Goal: Task Accomplishment & Management: Manage account settings

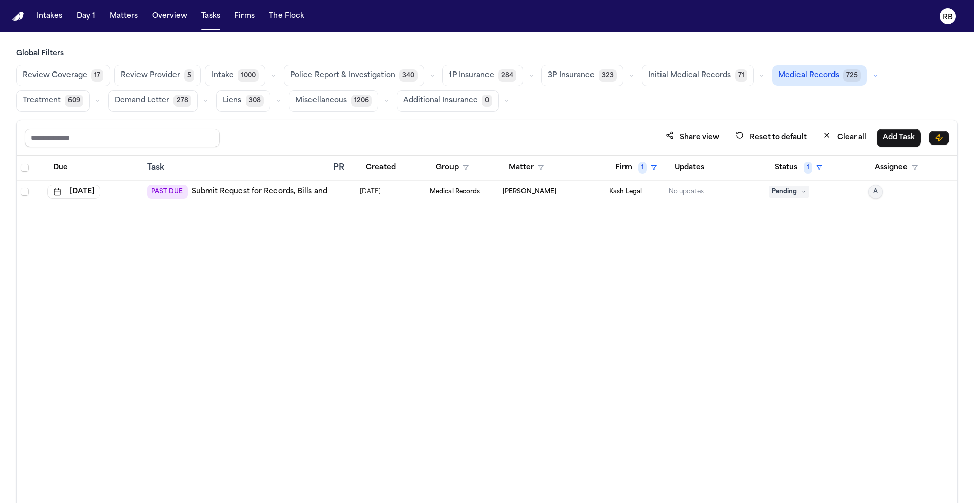
click at [572, 320] on div "Due Task PR Created Group Matter Firm 1 Updates Status 1 Assignee Oct 1, 2025 P…" at bounding box center [487, 352] width 940 height 392
click at [395, 136] on div "Share view Reset to default Clear all Add Task" at bounding box center [487, 137] width 924 height 19
click at [776, 174] on button "Status 1" at bounding box center [798, 168] width 60 height 18
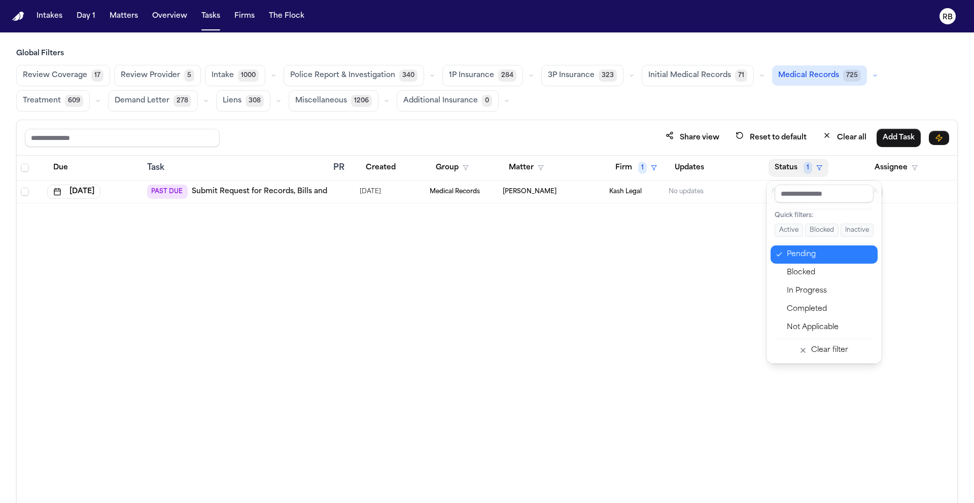
click at [800, 258] on div "Pending" at bounding box center [829, 255] width 85 height 12
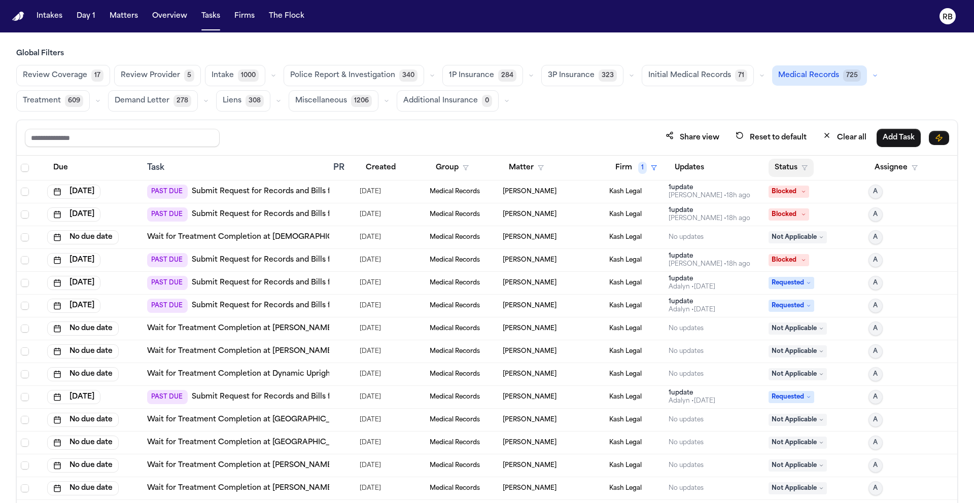
click at [782, 168] on button "Status" at bounding box center [790, 168] width 45 height 18
click at [619, 168] on button "Firm 1" at bounding box center [636, 168] width 54 height 18
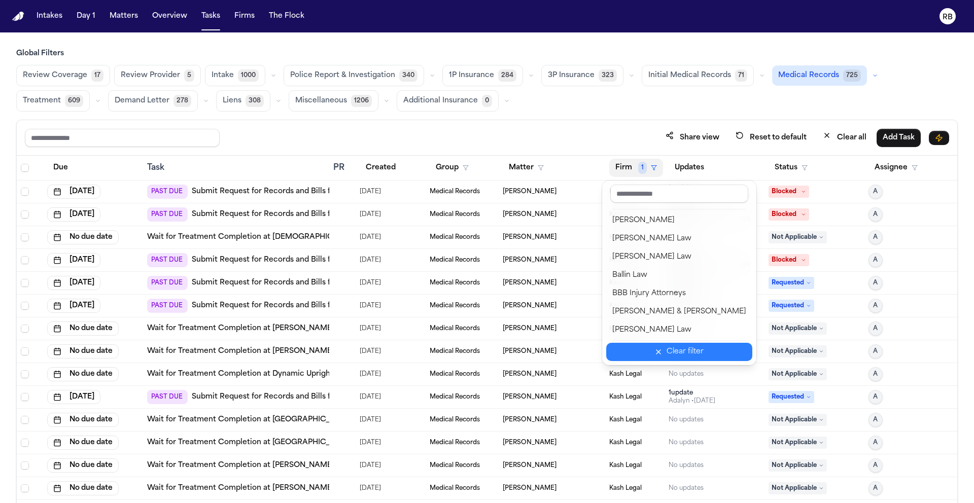
click at [691, 354] on div "Clear filter" at bounding box center [684, 352] width 37 height 12
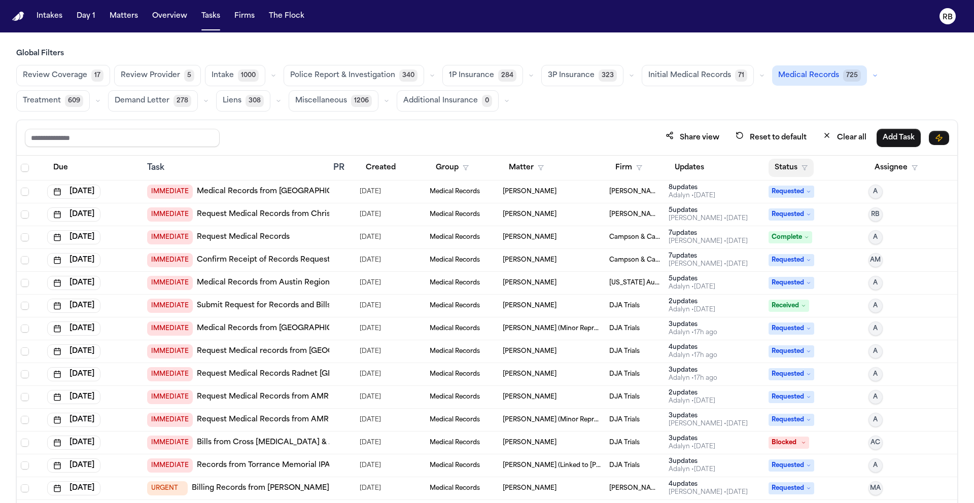
click at [769, 168] on button "Status" at bounding box center [790, 168] width 45 height 18
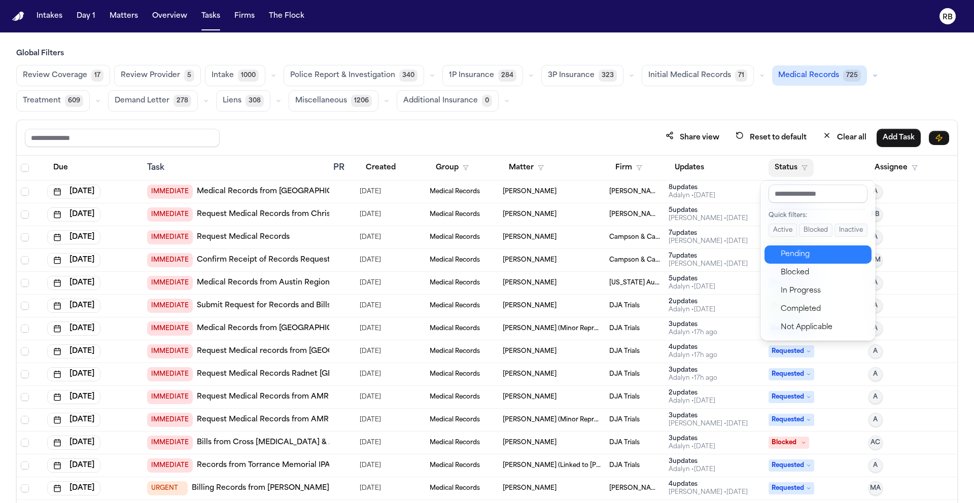
click at [792, 256] on div "Pending" at bounding box center [823, 255] width 85 height 12
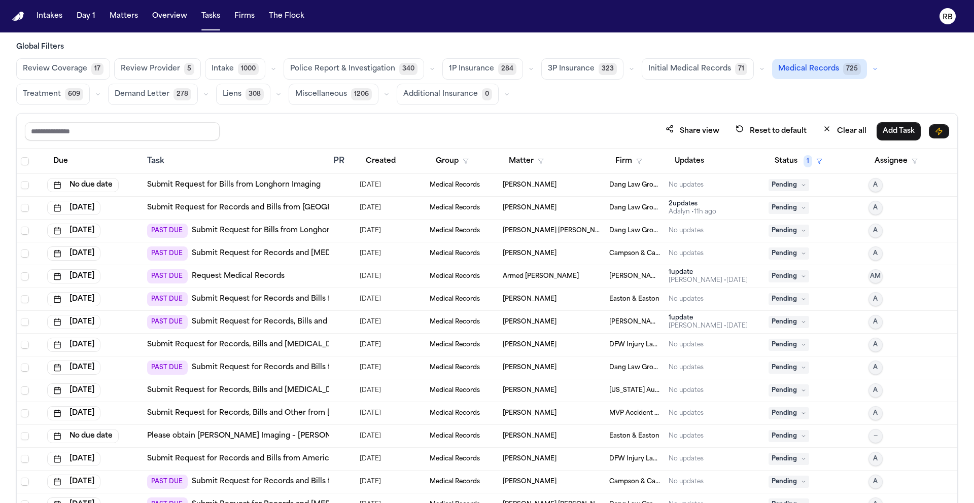
scroll to position [9, 0]
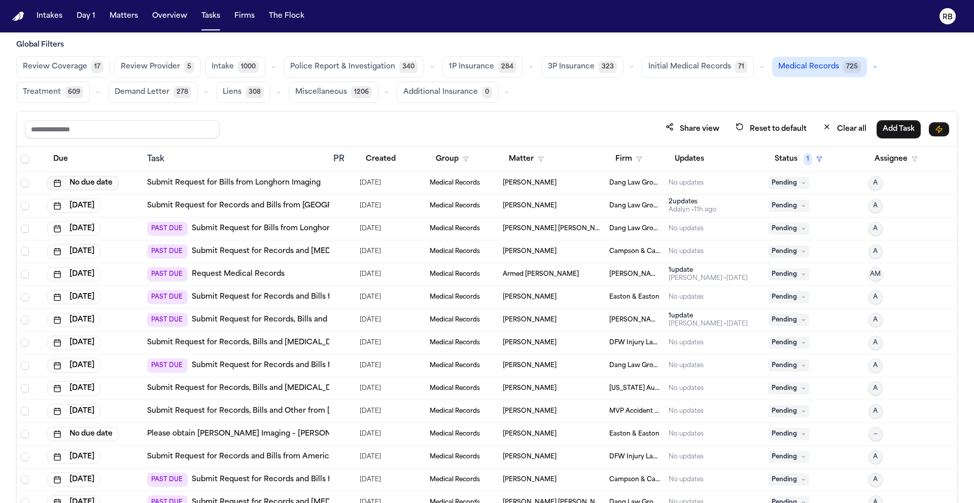
click at [104, 185] on button "No due date" at bounding box center [83, 183] width 72 height 14
click at [50, 286] on button "13" at bounding box center [51, 285] width 16 height 16
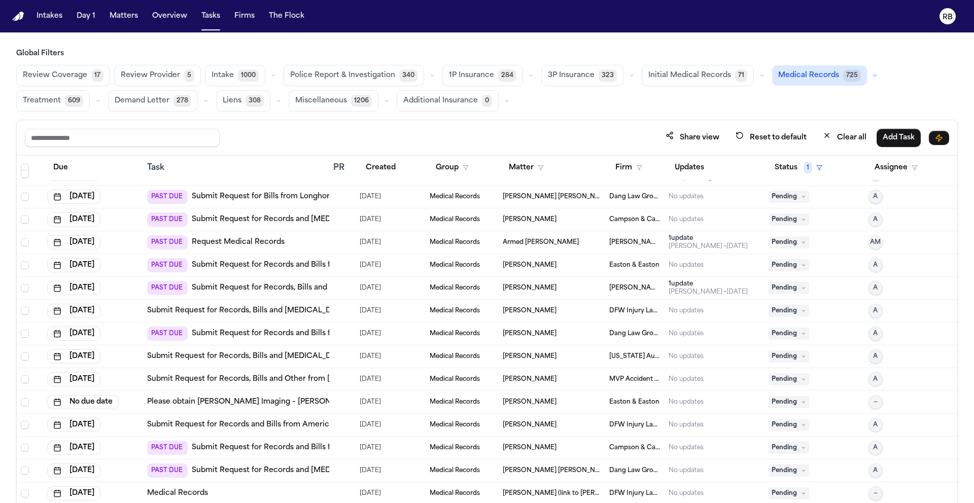
scroll to position [0, 0]
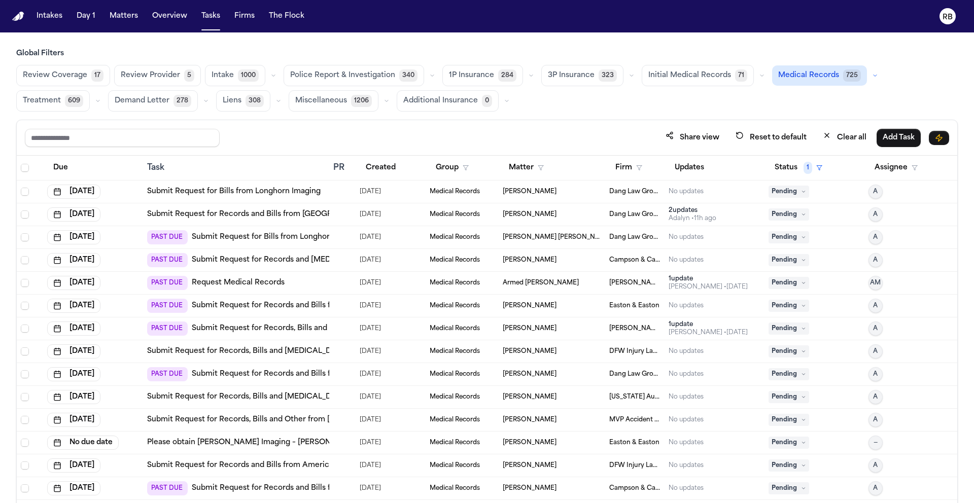
click at [221, 170] on div "Task" at bounding box center [236, 168] width 178 height 12
click at [159, 170] on div "Task" at bounding box center [236, 168] width 178 height 12
click at [163, 169] on div "Task" at bounding box center [236, 168] width 178 height 12
click at [60, 173] on button "Due" at bounding box center [60, 168] width 27 height 18
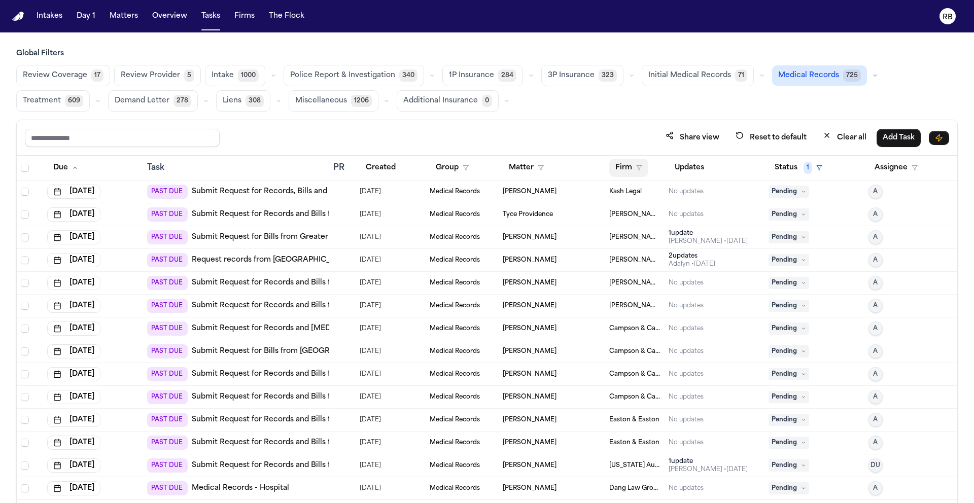
click at [623, 169] on button "Firm" at bounding box center [628, 168] width 39 height 18
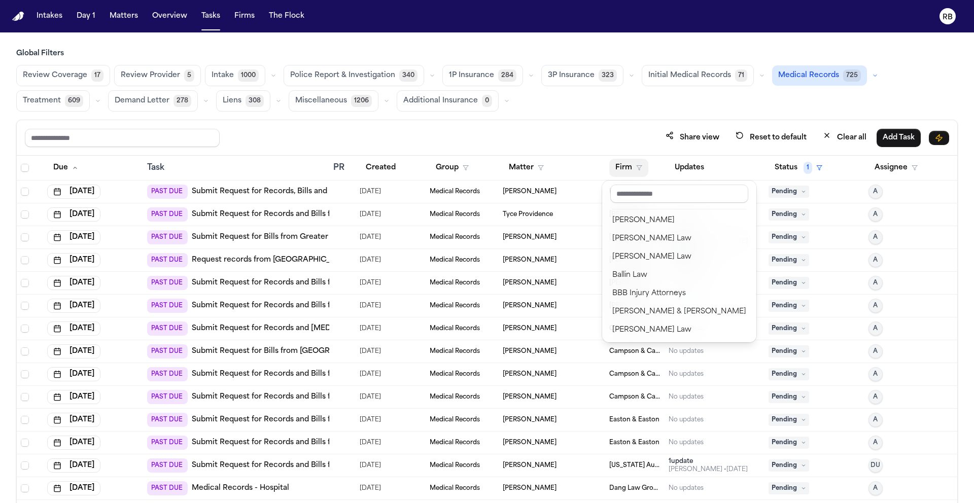
click at [644, 203] on div at bounding box center [679, 196] width 146 height 22
click at [648, 199] on input "text" at bounding box center [679, 194] width 138 height 18
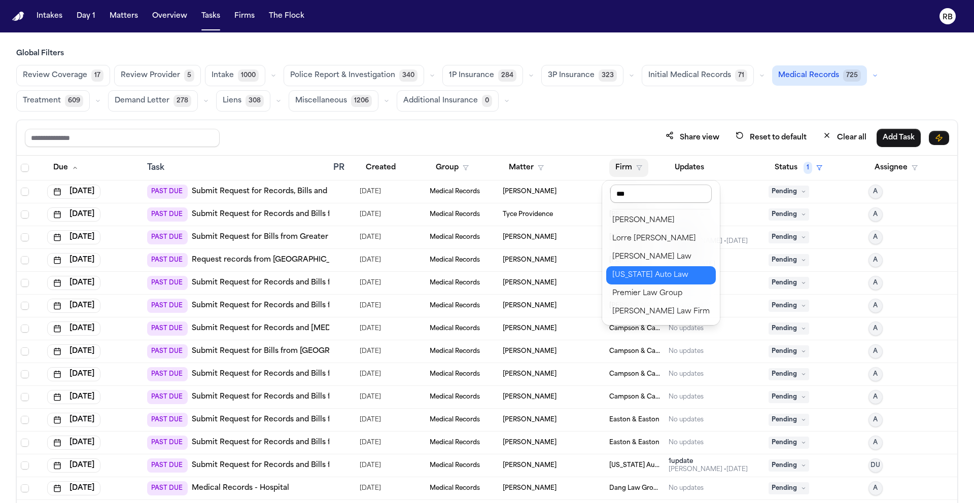
type input "****"
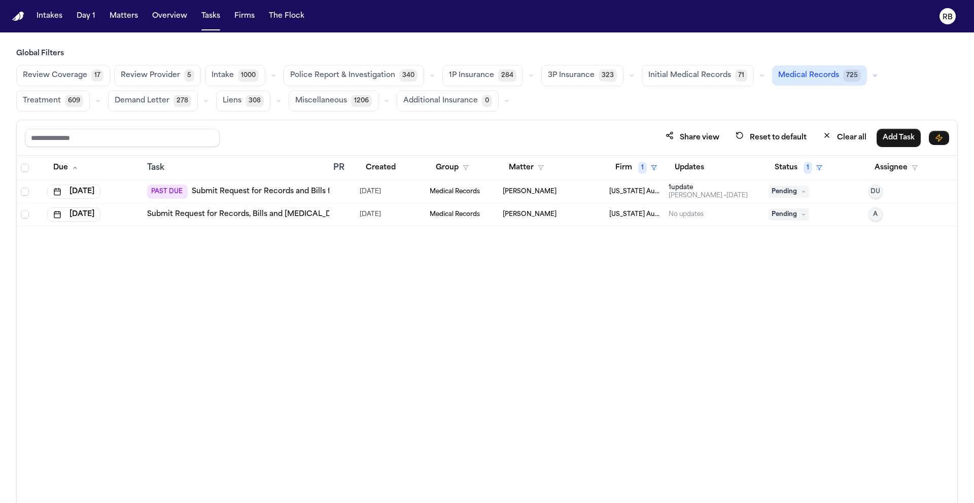
click at [472, 401] on div "Due Task PR Created Group Matter Firm 1 Updates Status 1 Assignee Oct 8, 2025 P…" at bounding box center [487, 352] width 940 height 392
click at [349, 212] on div at bounding box center [342, 214] width 18 height 8
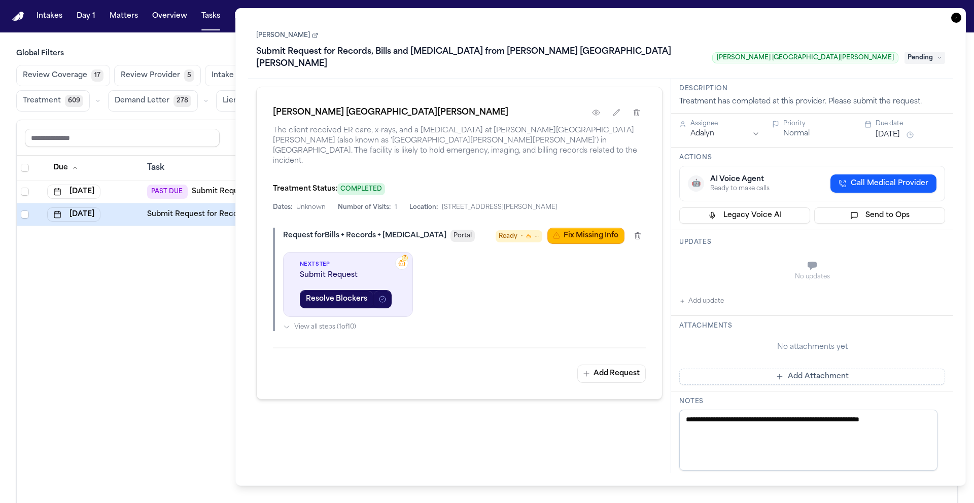
click at [280, 38] on link "[PERSON_NAME]" at bounding box center [287, 35] width 62 height 8
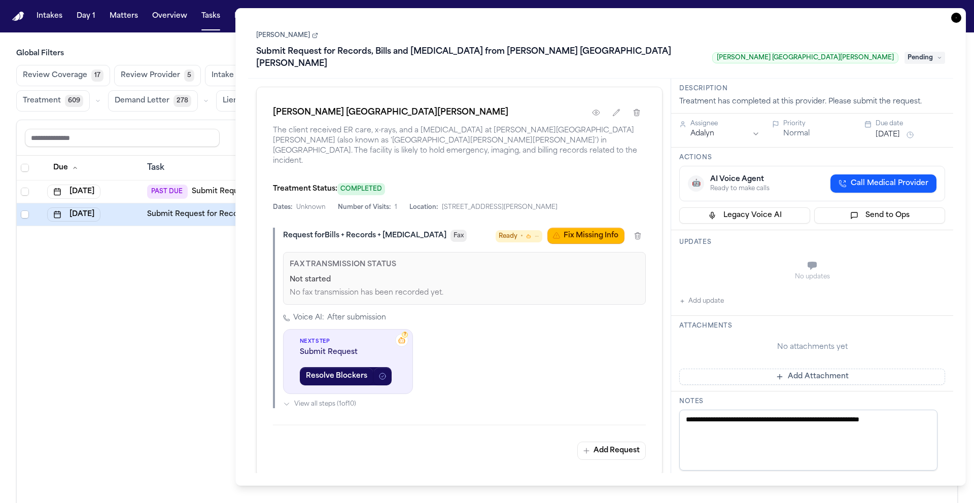
click at [740, 238] on h3 "Updates" at bounding box center [812, 242] width 266 height 8
click at [277, 37] on link "[PERSON_NAME]" at bounding box center [287, 35] width 62 height 8
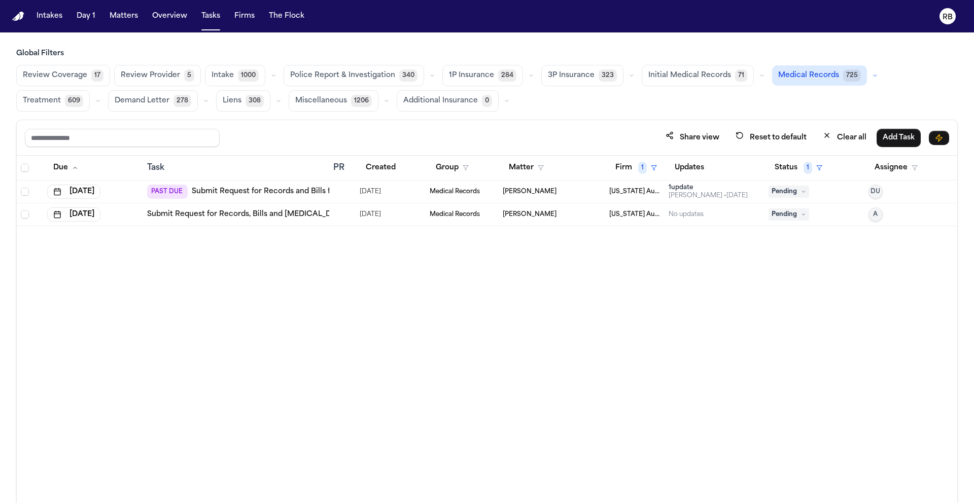
click at [152, 289] on div "Due Task PR Created Group Matter Firm 1 Updates Status 1 Assignee Oct 8, 2025 P…" at bounding box center [487, 352] width 940 height 392
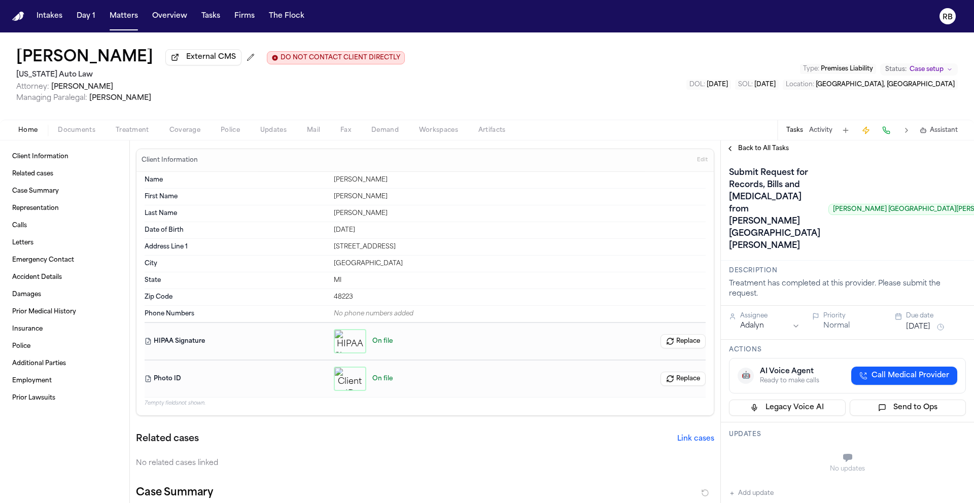
click at [459, 65] on div "[PERSON_NAME] External CMS DO NOT CONTACT CLIENT DIRECTLY DO NOT CONTACT [US_ST…" at bounding box center [487, 75] width 974 height 87
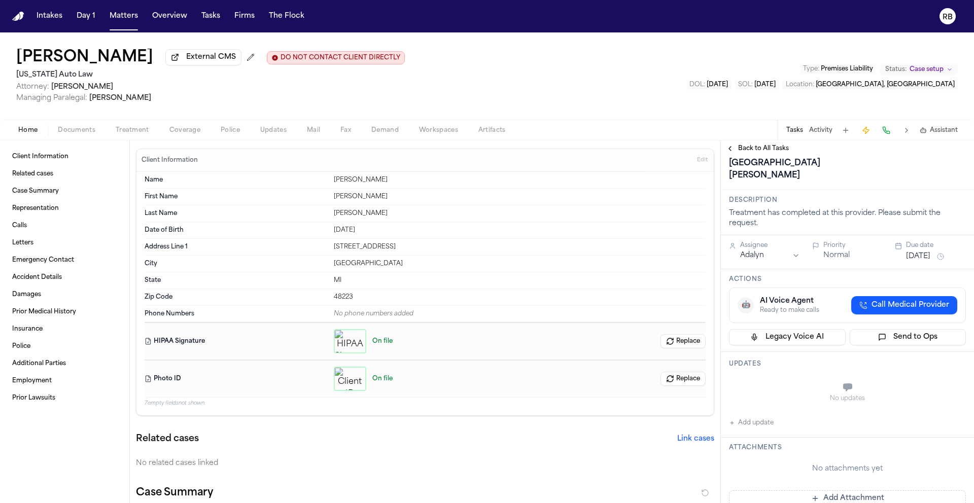
scroll to position [68, 0]
click at [93, 134] on span "Documents" at bounding box center [77, 130] width 38 height 8
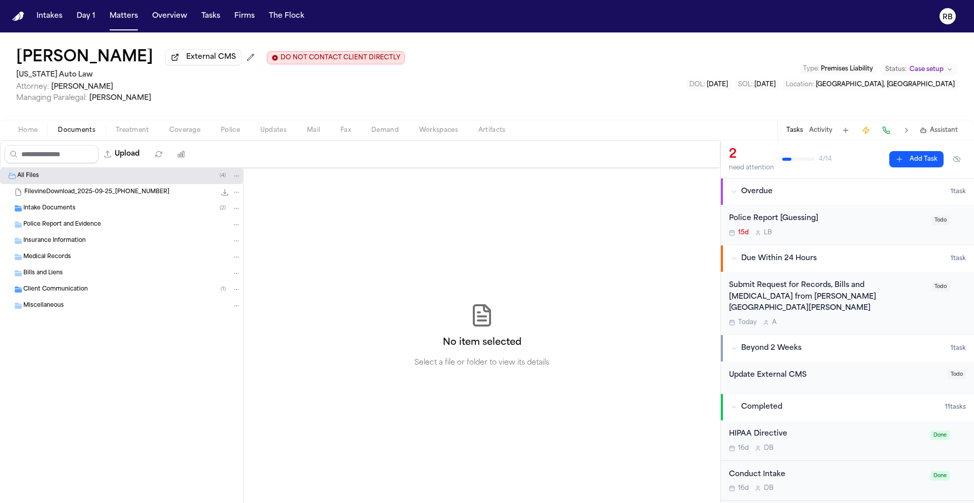
click at [133, 133] on span "Treatment" at bounding box center [132, 130] width 33 height 8
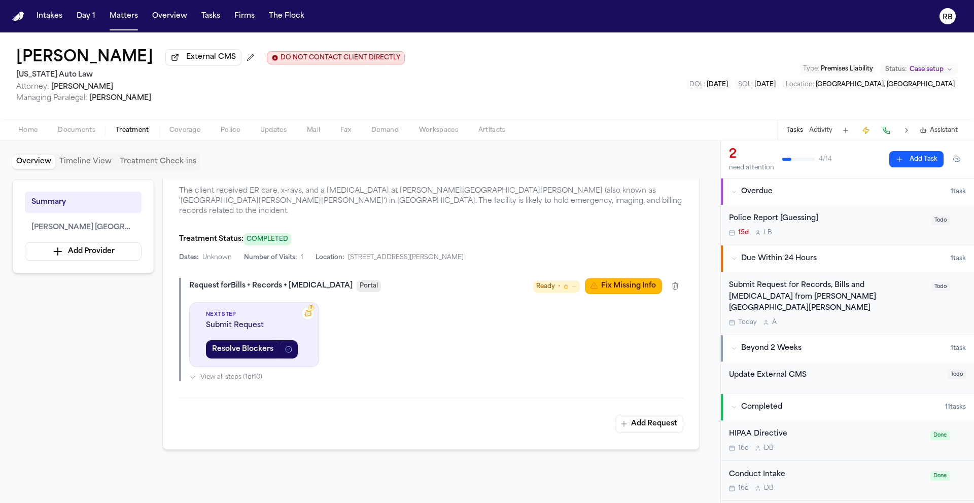
scroll to position [241, 0]
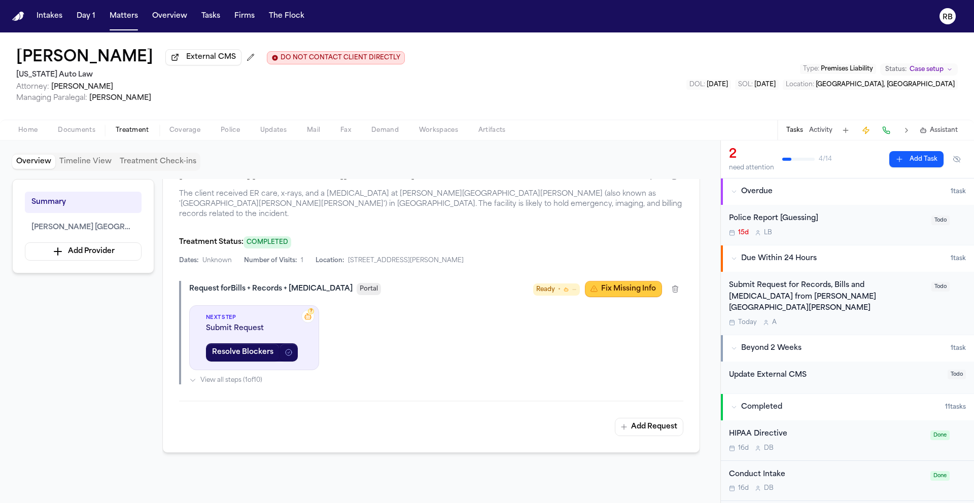
click at [615, 281] on button "Fix Missing Info" at bounding box center [623, 289] width 77 height 16
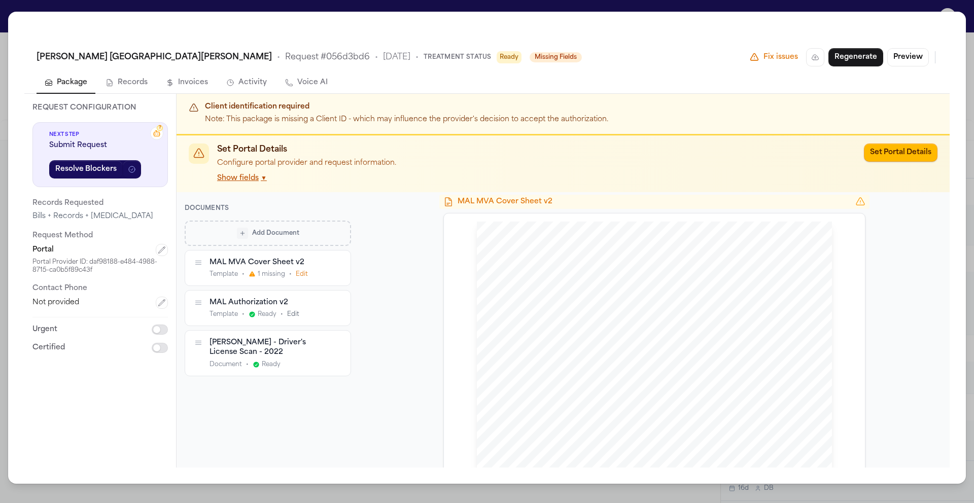
scroll to position [11, 0]
click at [161, 250] on icon "button" at bounding box center [162, 250] width 8 height 8
click at [161, 250] on html "Intakes Day 1 Matters Overview Tasks Firms The Flock RB Edwin Mitchell External…" at bounding box center [487, 251] width 974 height 503
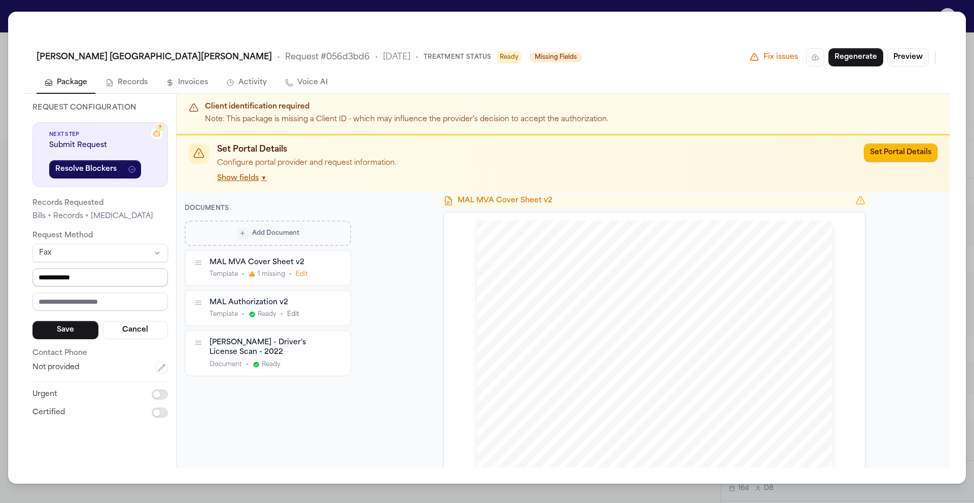
click at [110, 281] on input "**********" at bounding box center [99, 277] width 135 height 18
drag, startPoint x: 120, startPoint y: 280, endPoint x: 0, endPoint y: 276, distance: 120.3
click at [0, 276] on div "**********" at bounding box center [487, 251] width 974 height 503
type input "**********"
click at [48, 327] on button "Save" at bounding box center [65, 330] width 66 height 18
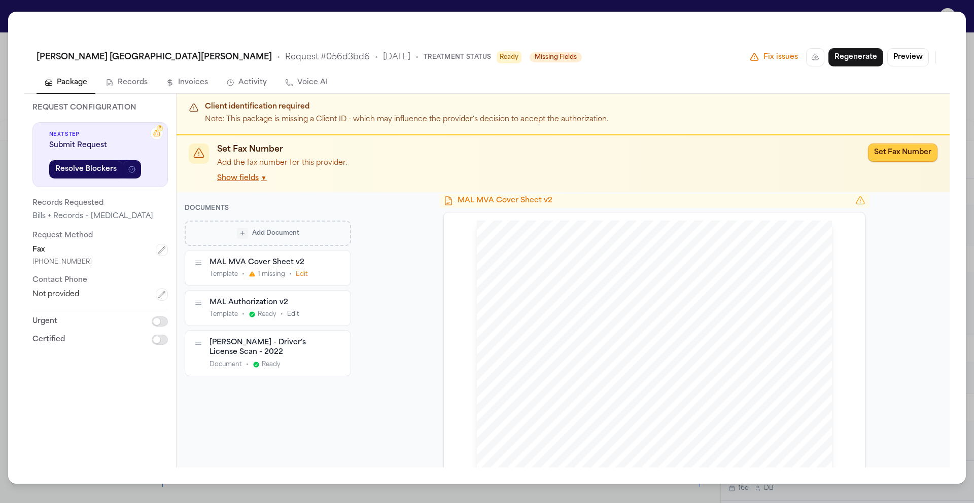
click at [894, 151] on button "Set Fax Number" at bounding box center [902, 153] width 69 height 18
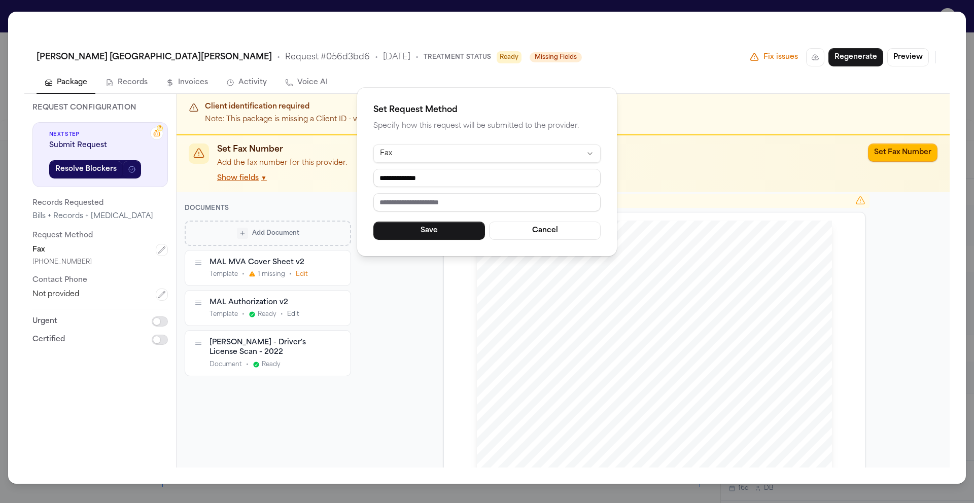
click at [443, 242] on div "**********" at bounding box center [487, 172] width 260 height 168
click at [449, 234] on button "Save" at bounding box center [429, 231] width 112 height 18
click at [436, 232] on button "Save" at bounding box center [429, 231] width 112 height 18
click at [401, 230] on button "Save" at bounding box center [429, 231] width 112 height 18
click at [529, 231] on button "Cancel" at bounding box center [545, 231] width 112 height 18
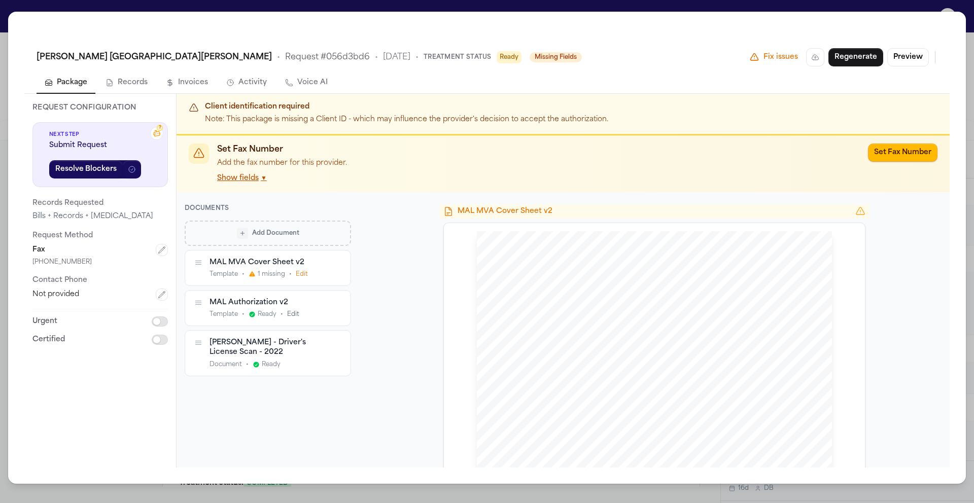
click at [3, 16] on div "[PERSON_NAME] [GEOGRAPHIC_DATA][PERSON_NAME] • Request # 056d3bd6 • [DATE] • Tr…" at bounding box center [487, 251] width 974 height 503
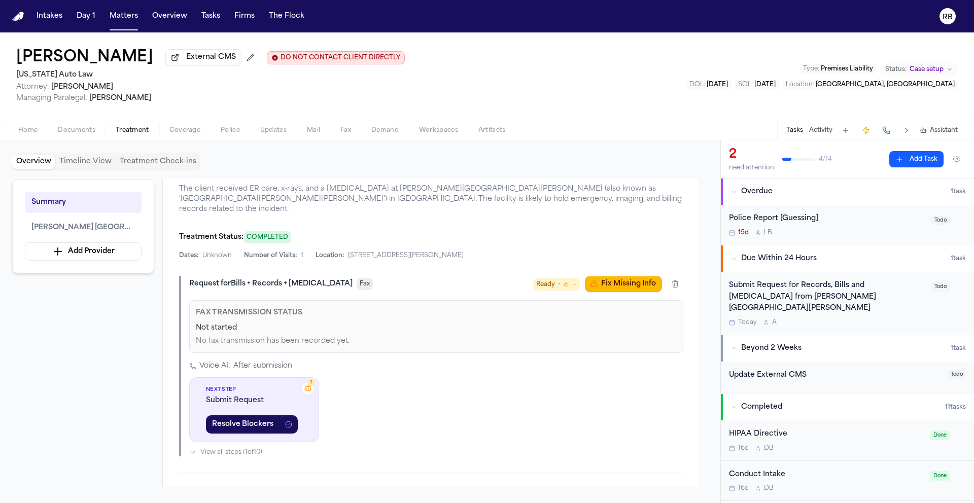
scroll to position [271, 0]
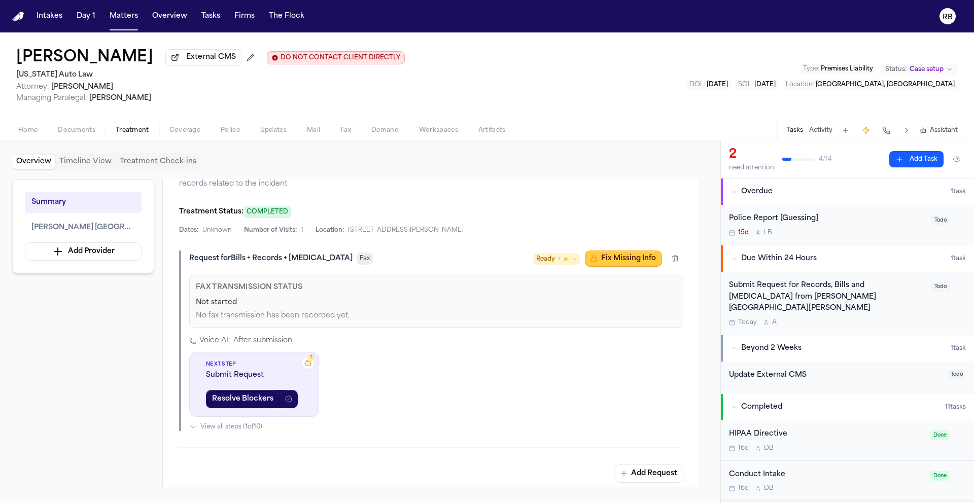
click at [606, 255] on button "Fix Missing Info" at bounding box center [623, 259] width 77 height 16
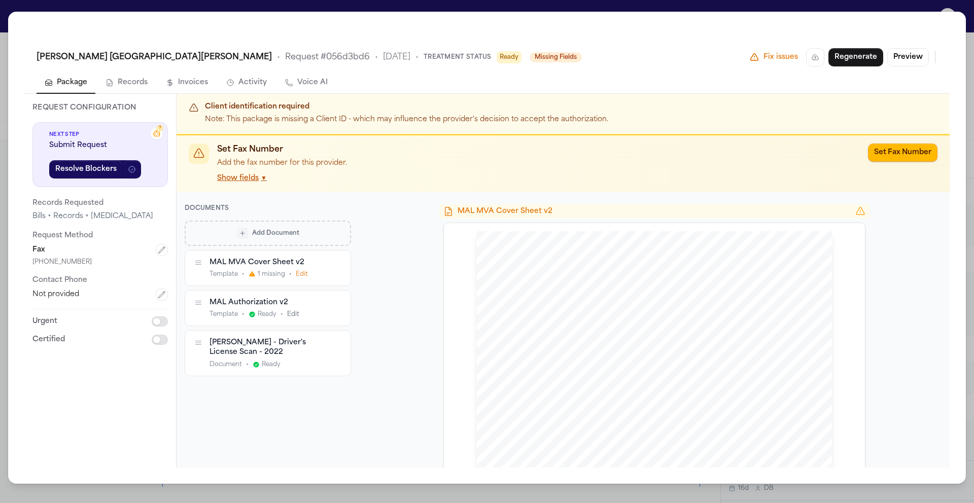
click at [262, 180] on span "▼" at bounding box center [264, 178] width 6 height 8
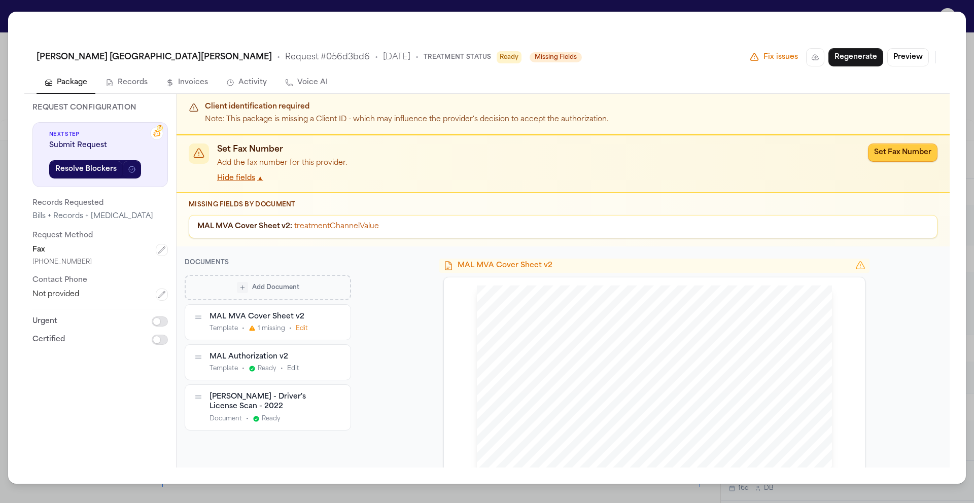
click at [890, 155] on button "Set Fax Number" at bounding box center [902, 153] width 69 height 18
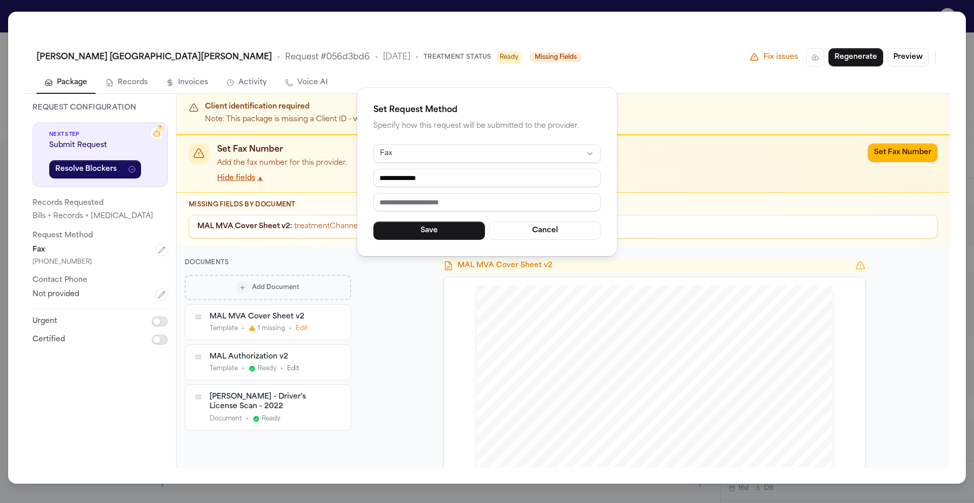
click at [489, 153] on html "Intakes Day 1 Matters Overview Tasks Firms The Flock RB [PERSON_NAME] External …" at bounding box center [487, 251] width 974 height 503
click at [393, 284] on div "**********" at bounding box center [487, 251] width 974 height 503
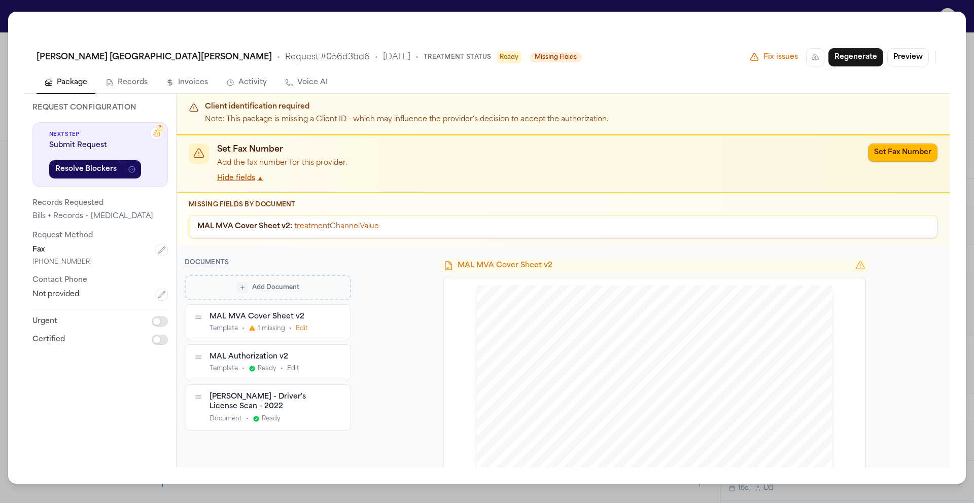
click at [566, 64] on div "[PERSON_NAME] [GEOGRAPHIC_DATA][PERSON_NAME] • Request # 056d3bd6 • [DATE] • Tr…" at bounding box center [487, 57] width 901 height 18
click at [437, 109] on p "Client identification required" at bounding box center [406, 107] width 403 height 10
click at [488, 108] on p "Client identification required" at bounding box center [406, 107] width 403 height 10
click at [499, 115] on p "Note: This package is missing a Client ID - which may influence the provider's …" at bounding box center [406, 120] width 403 height 12
click at [252, 315] on div "MAL MVA Cover Sheet v2" at bounding box center [267, 317] width 116 height 10
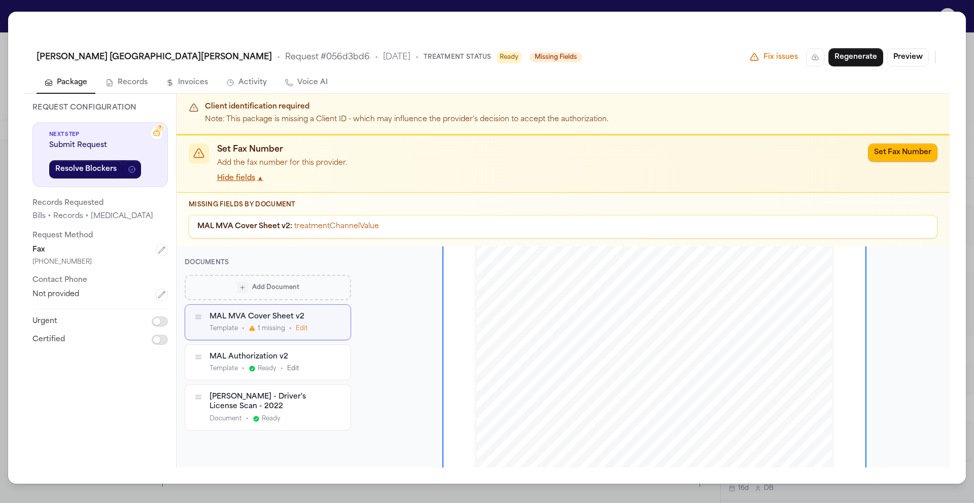
scroll to position [111, 0]
click at [241, 361] on div "MAL Authorization v2" at bounding box center [267, 357] width 116 height 10
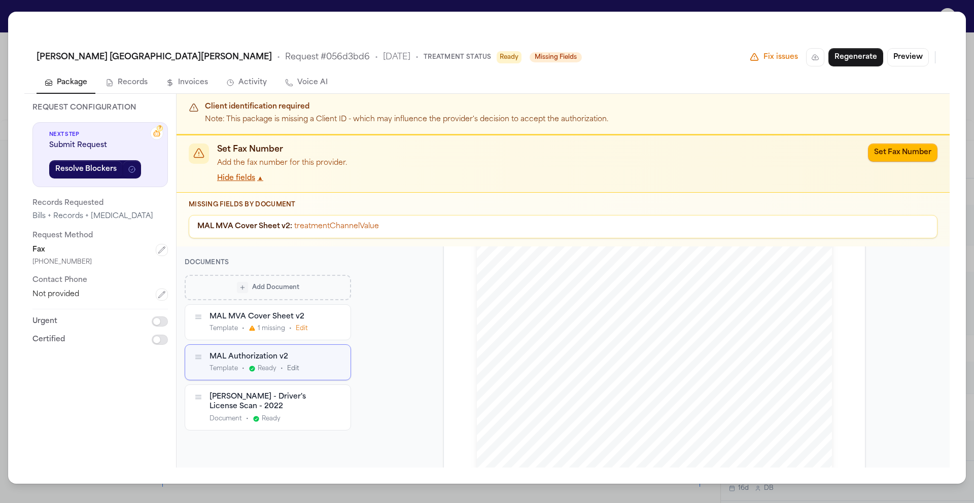
click at [223, 319] on div "MAL MVA Cover Sheet v2" at bounding box center [267, 317] width 116 height 10
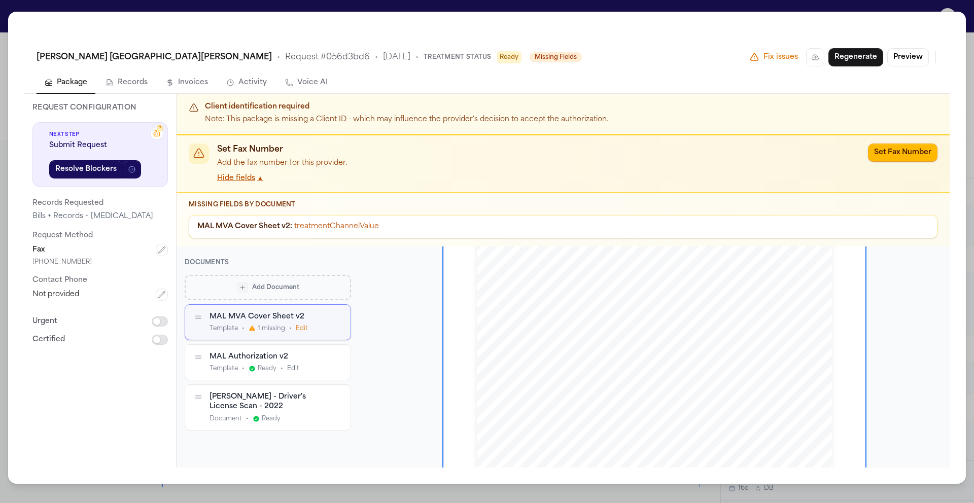
click at [337, 319] on icon "button" at bounding box center [336, 317] width 7 height 7
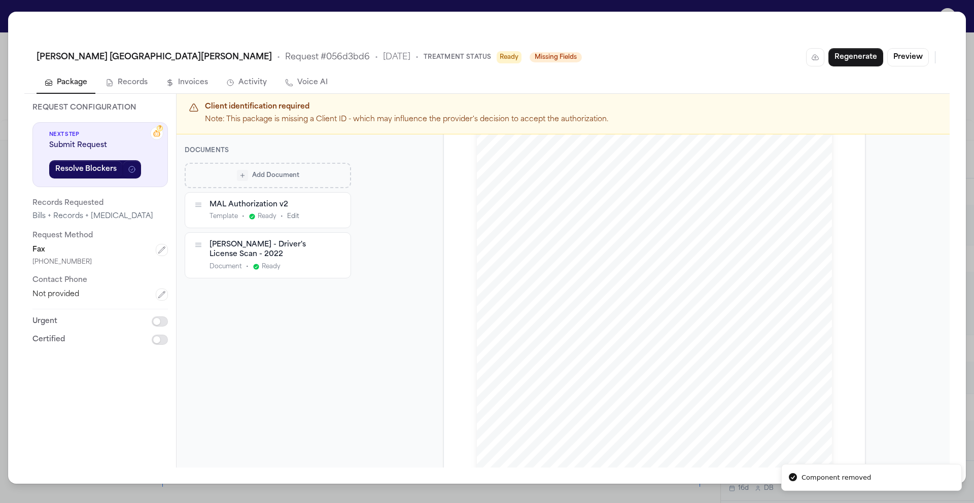
click at [229, 206] on div "MAL Authorization v2" at bounding box center [267, 205] width 116 height 10
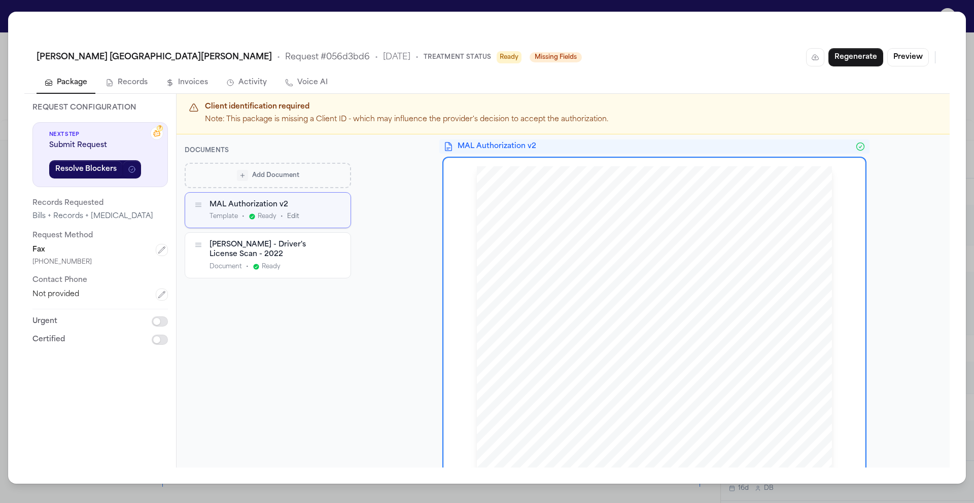
scroll to position [0, 0]
click at [243, 254] on div "[PERSON_NAME] - Driver's License Scan - 2022" at bounding box center [267, 250] width 116 height 20
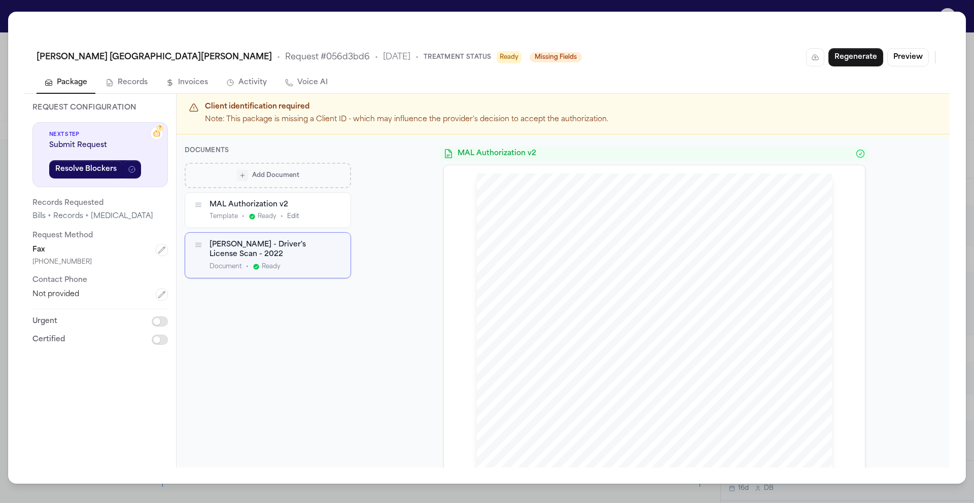
click at [5, 17] on div "[PERSON_NAME] [GEOGRAPHIC_DATA][PERSON_NAME] • Request # 056d3bd6 • [DATE] • Tr…" at bounding box center [487, 251] width 974 height 503
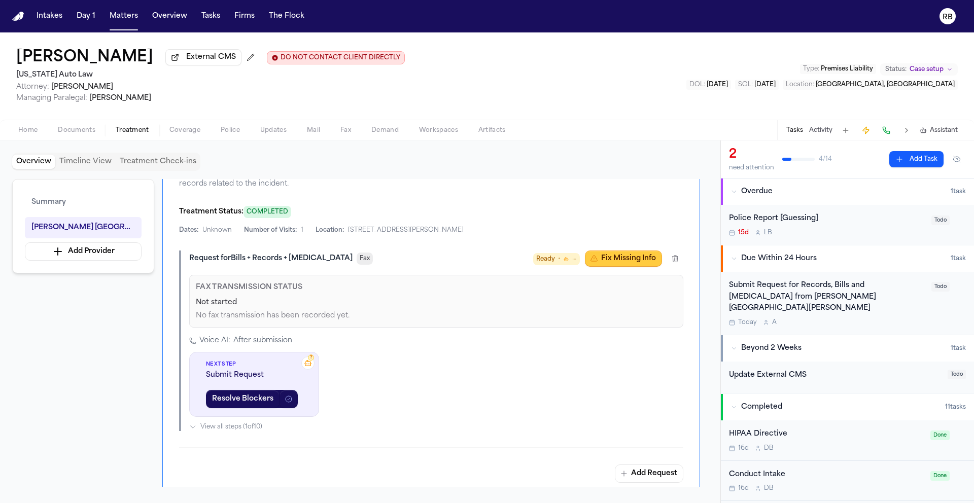
click at [610, 251] on button "Fix Missing Info" at bounding box center [623, 259] width 77 height 16
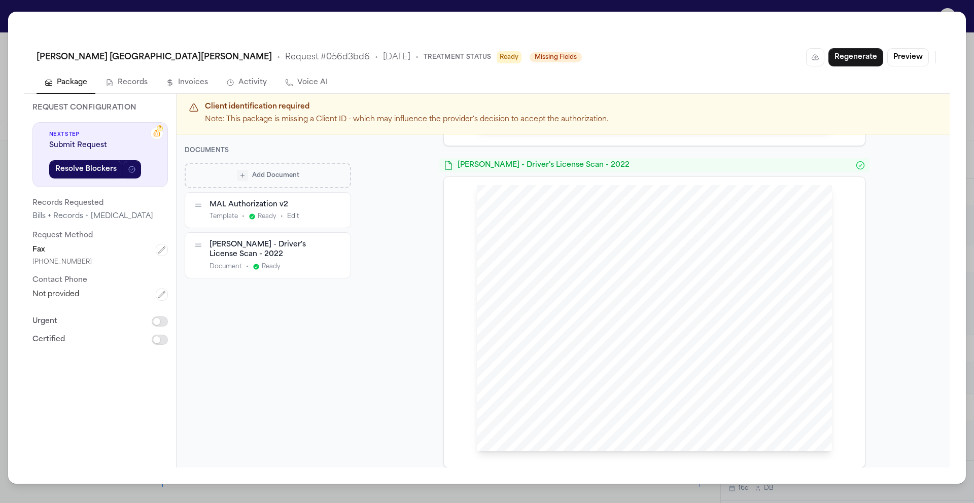
scroll to position [504, 0]
click at [4, 9] on div "[PERSON_NAME] [GEOGRAPHIC_DATA][PERSON_NAME] • Request # 056d3bd6 • [DATE] • Tr…" at bounding box center [487, 251] width 974 height 503
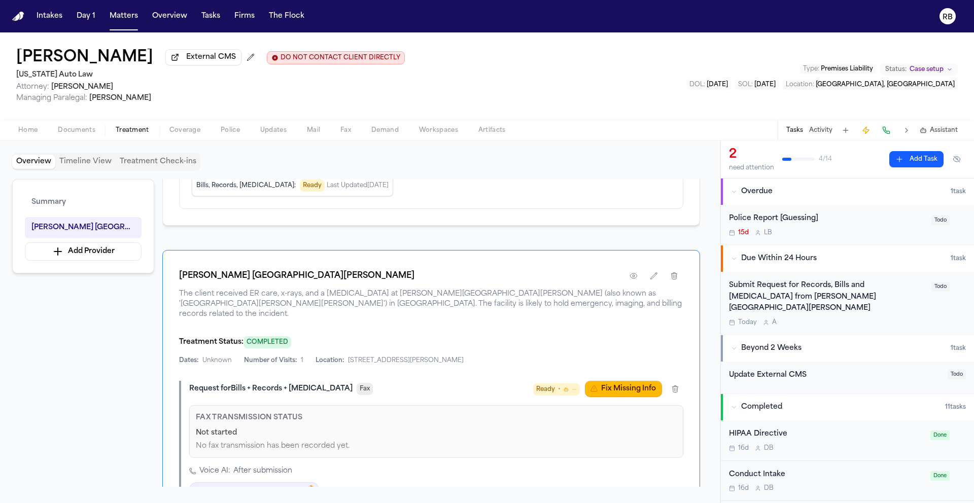
scroll to position [121, 0]
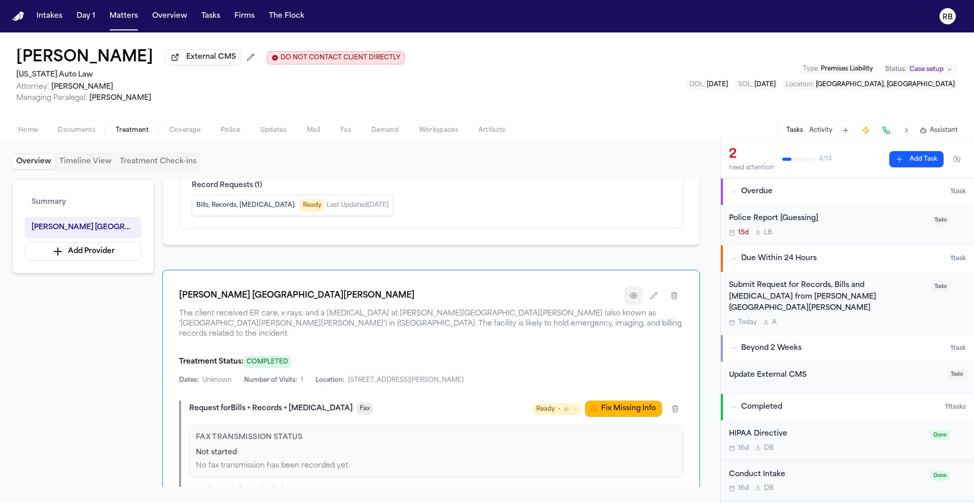
click at [636, 295] on icon "button" at bounding box center [633, 296] width 8 height 8
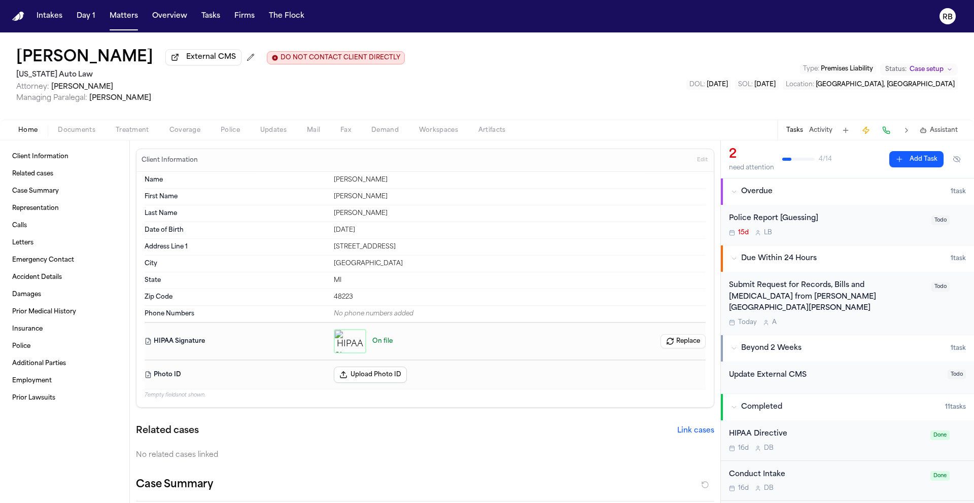
click at [26, 133] on span "Home" at bounding box center [27, 130] width 19 height 8
click at [133, 132] on span "Treatment" at bounding box center [132, 130] width 33 height 8
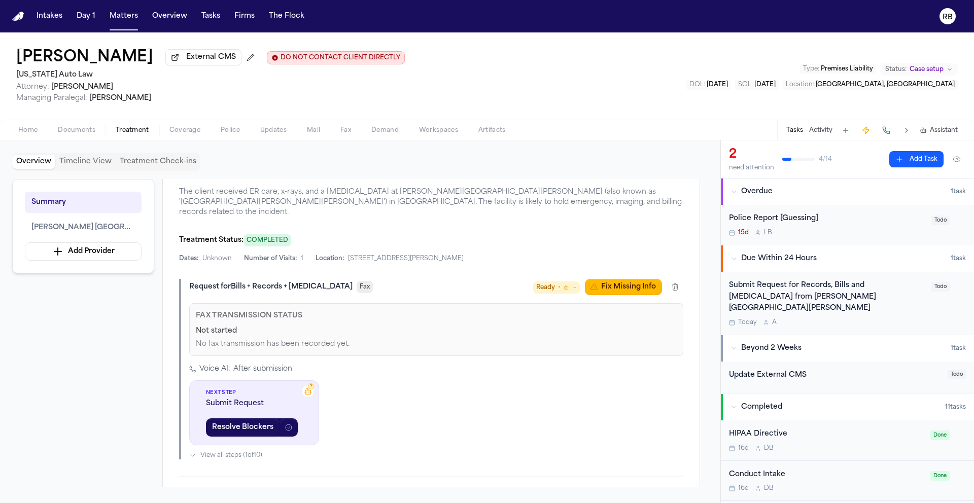
scroll to position [234, 0]
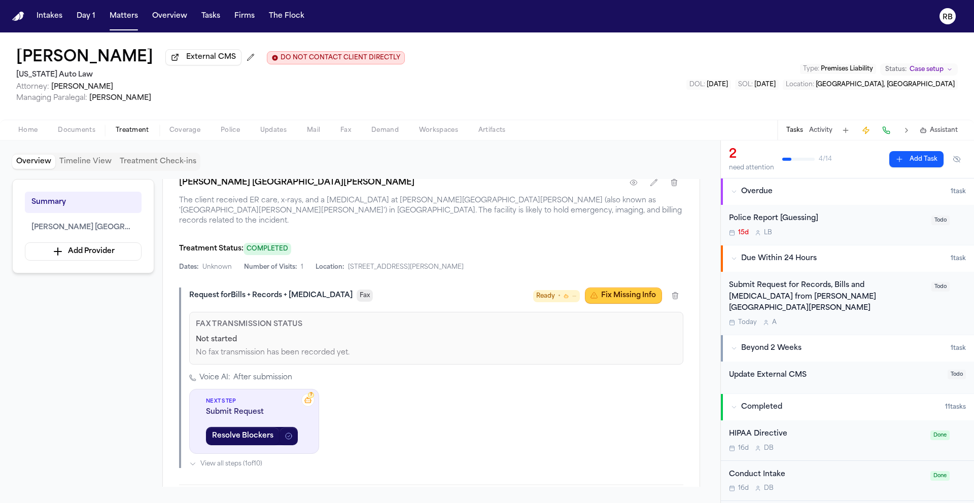
click at [606, 288] on button "Fix Missing Info" at bounding box center [623, 296] width 77 height 16
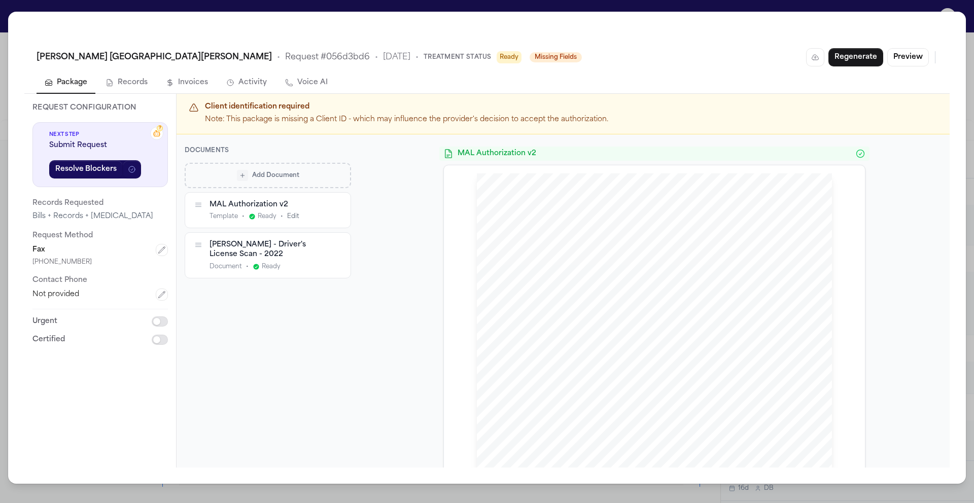
click at [263, 173] on span "Add Document" at bounding box center [275, 175] width 47 height 8
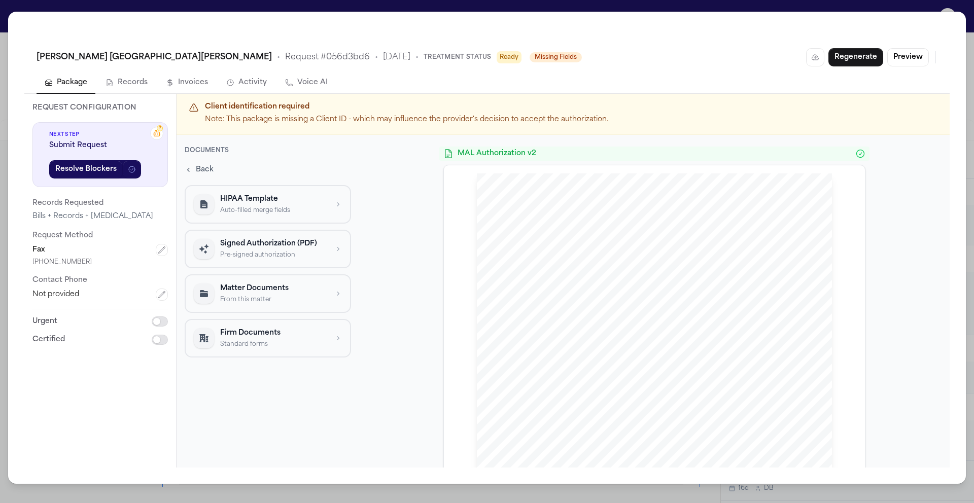
click at [310, 337] on p "Firm Documents" at bounding box center [274, 333] width 108 height 10
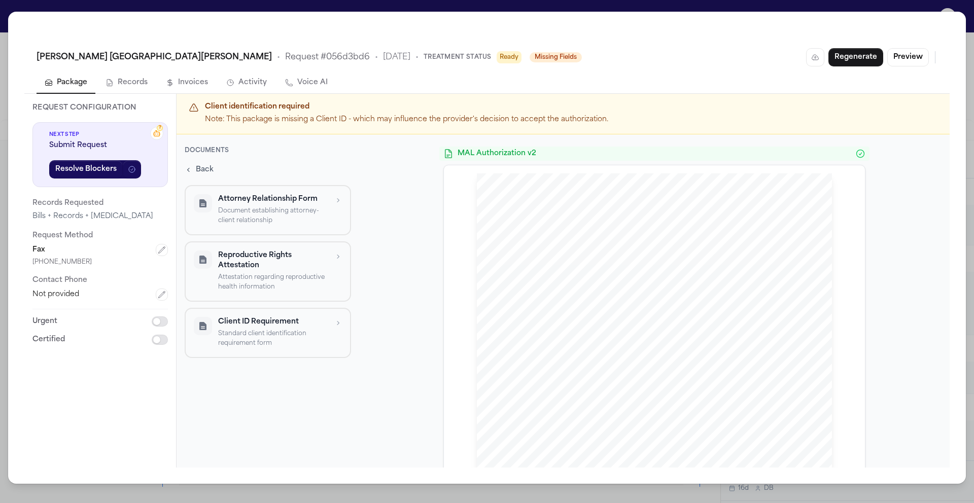
click at [199, 171] on span "Back" at bounding box center [205, 170] width 18 height 10
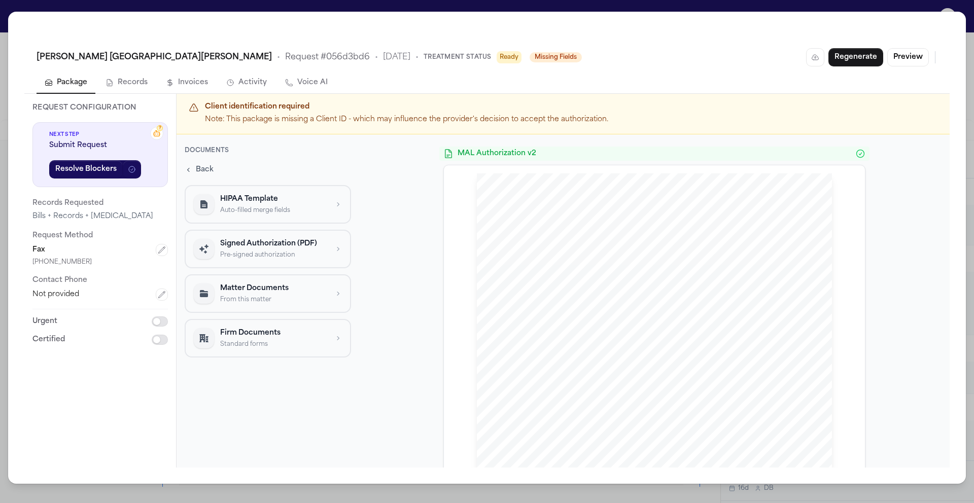
click at [293, 290] on p "Matter Documents" at bounding box center [274, 289] width 108 height 10
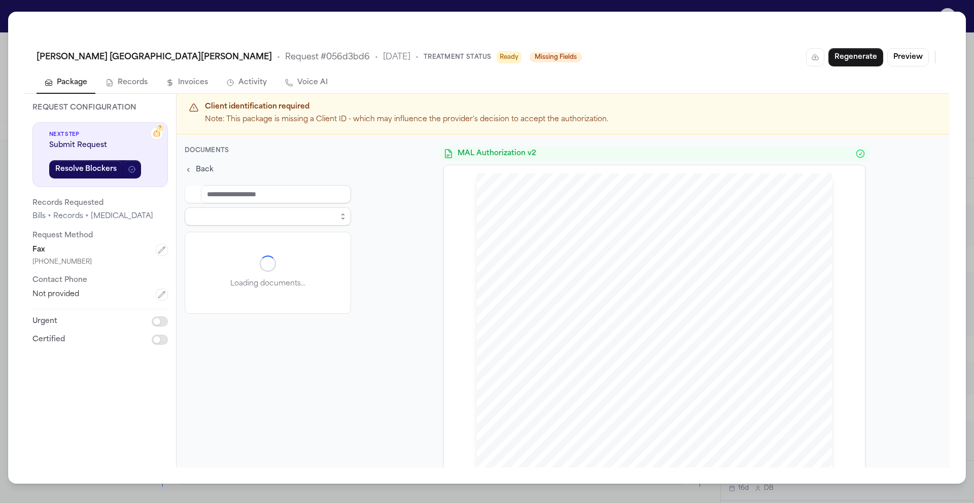
select select "**********"
click at [212, 165] on span "Back" at bounding box center [205, 170] width 18 height 10
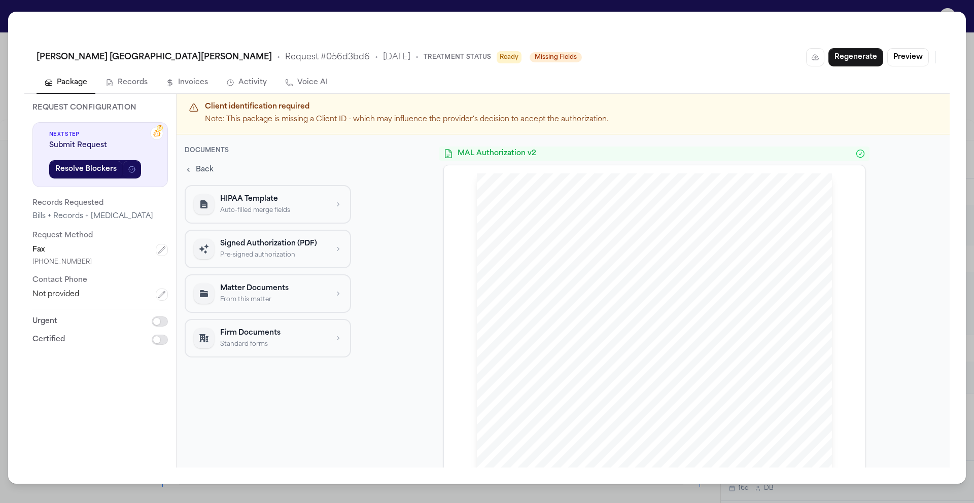
click at [256, 198] on p "HIPAA Template" at bounding box center [274, 199] width 108 height 10
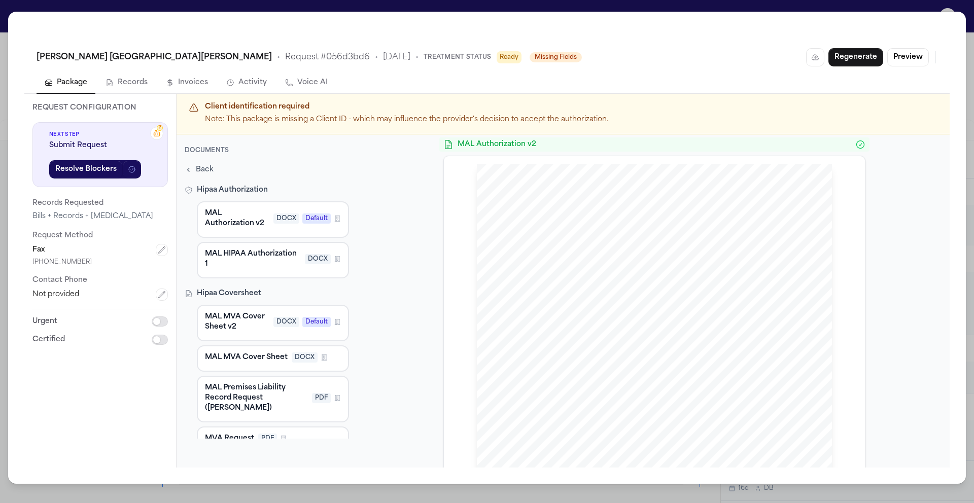
scroll to position [11, 0]
click at [258, 312] on span "MAL MVA Cover Sheet v2" at bounding box center [237, 322] width 64 height 20
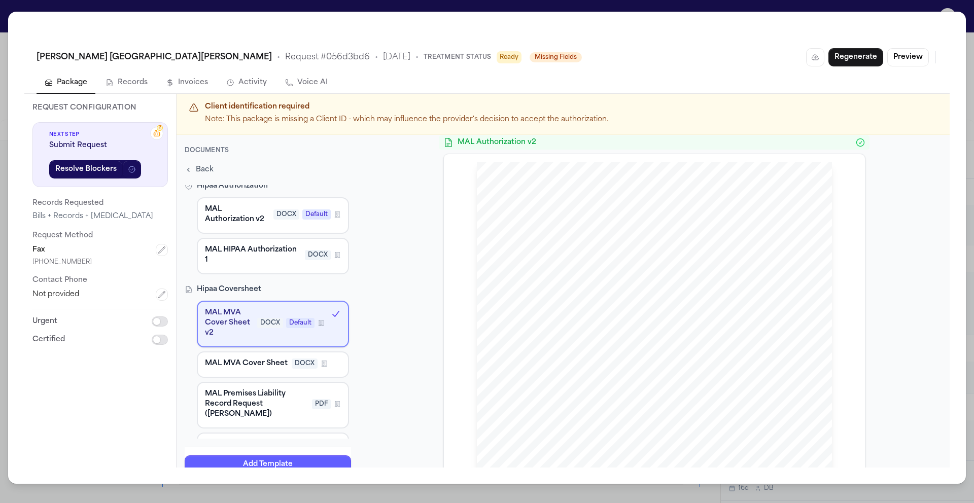
scroll to position [0, 0]
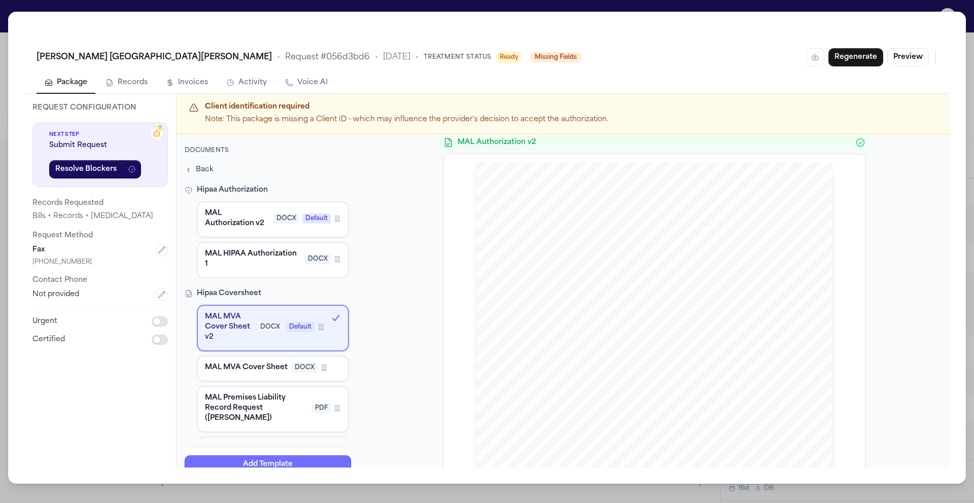
click at [297, 463] on button "Add Template" at bounding box center [268, 464] width 166 height 18
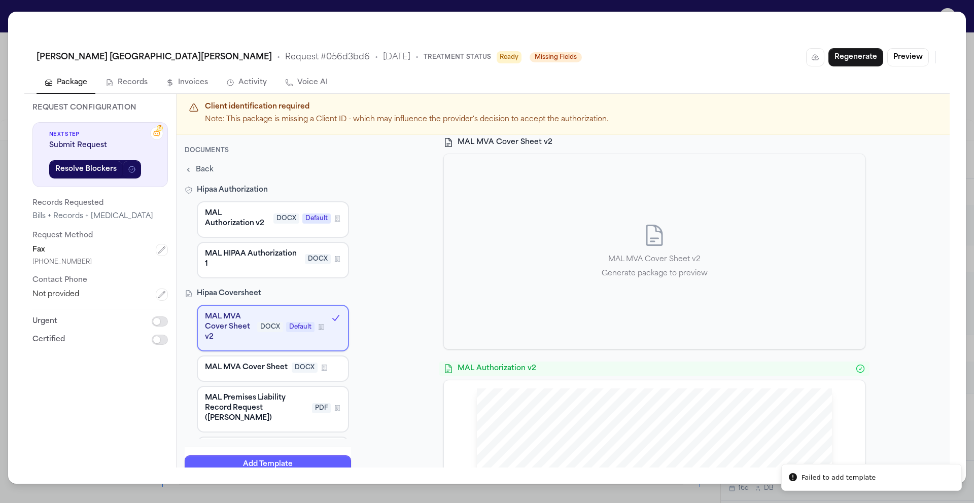
scroll to position [237, 0]
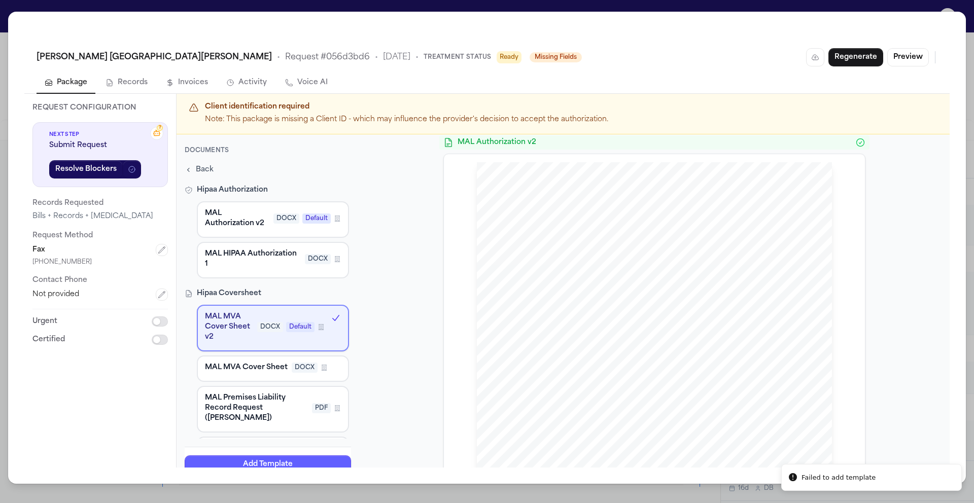
click at [206, 168] on span "Back" at bounding box center [205, 170] width 18 height 10
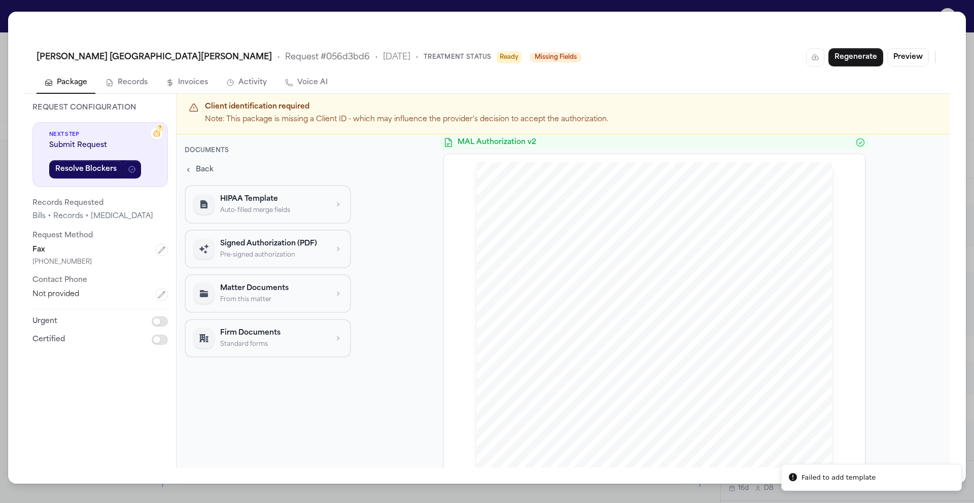
click at [200, 169] on span "Back" at bounding box center [205, 170] width 18 height 10
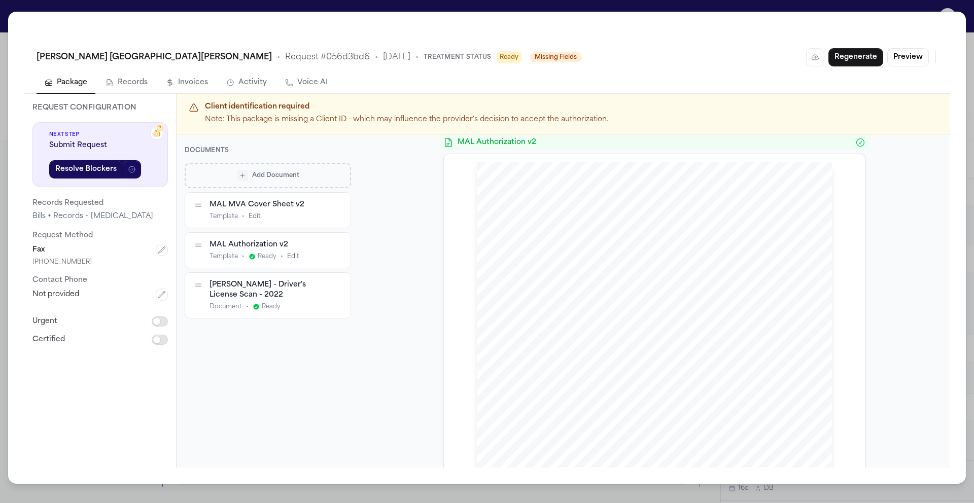
click at [327, 221] on div "MAL MVA Cover Sheet v2 Template • Edit" at bounding box center [267, 210] width 165 height 35
click at [301, 214] on div "Template • Edit" at bounding box center [267, 217] width 116 height 8
click at [254, 209] on div "MAL MVA Cover Sheet v2" at bounding box center [267, 205] width 116 height 10
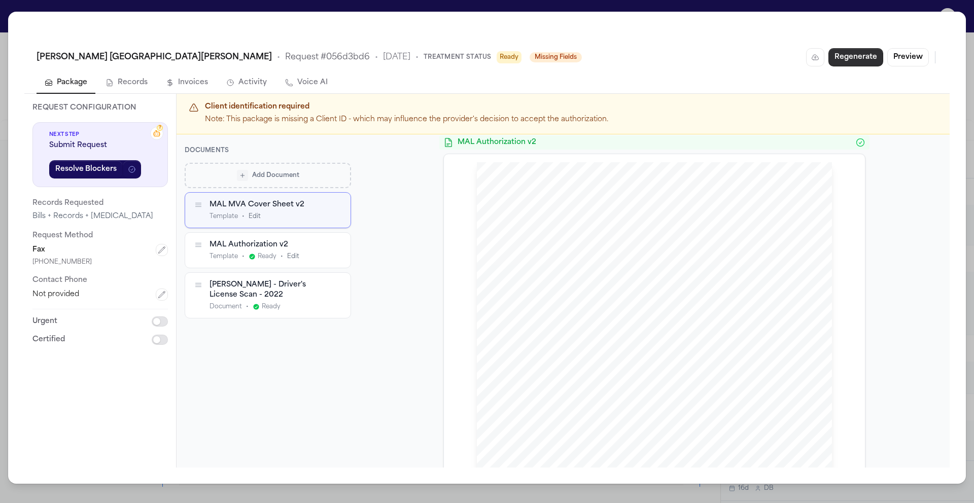
click at [840, 60] on button "Regenerate" at bounding box center [855, 57] width 55 height 18
click at [393, 191] on div "MAL MVA Cover Sheet v2 MAL MVA Cover Sheet v2 Generate package to preview MAL A…" at bounding box center [654, 63] width 590 height 333
click at [287, 250] on div "MAL Authorization v2 Template • Ready • Edit" at bounding box center [267, 250] width 116 height 21
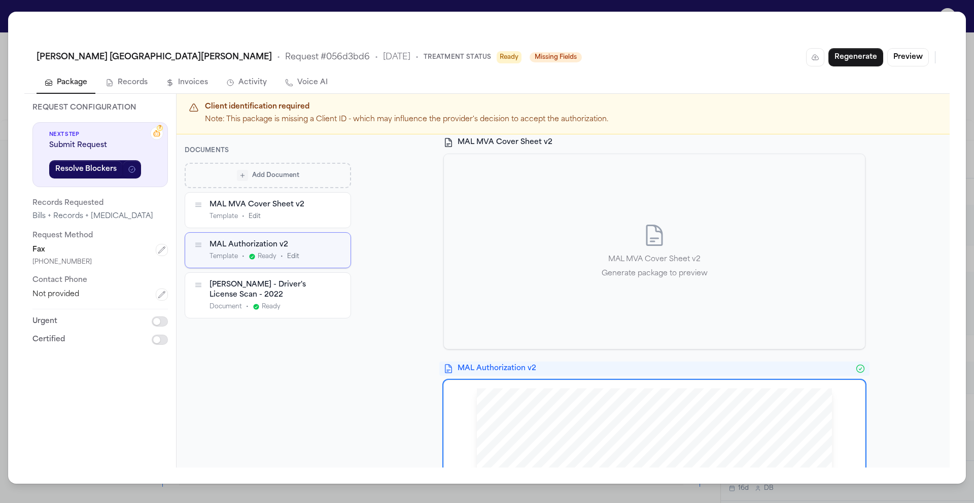
scroll to position [0, 0]
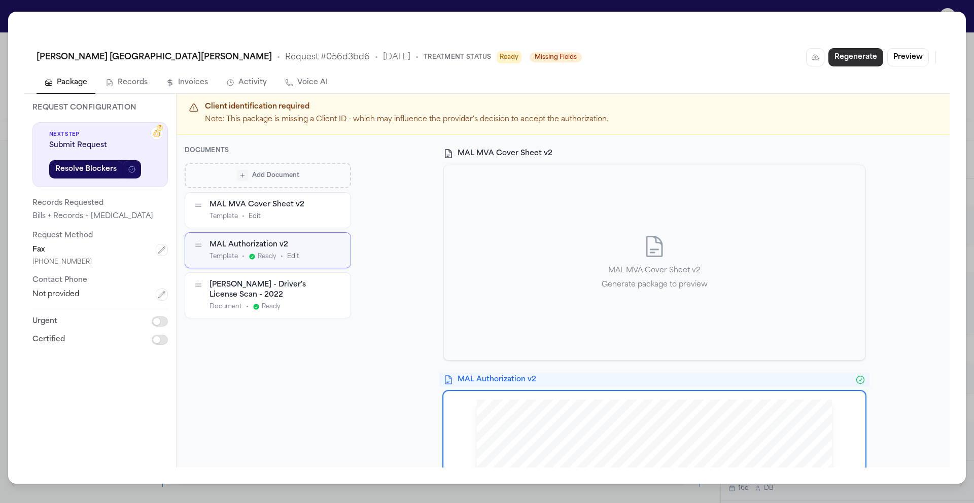
click at [871, 59] on button "Regenerate" at bounding box center [855, 57] width 55 height 18
click at [88, 165] on button "Resolve Blockers" at bounding box center [86, 169] width 74 height 18
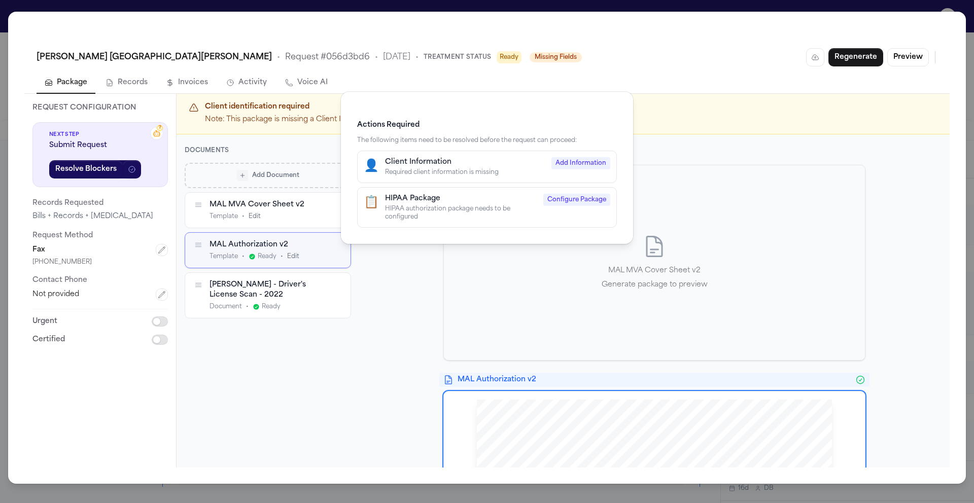
click at [483, 208] on div "HIPAA authorization package needs to be configured" at bounding box center [461, 213] width 152 height 16
click at [446, 200] on div "HIPAA Package" at bounding box center [461, 199] width 152 height 10
click at [446, 165] on div "Client Information" at bounding box center [465, 162] width 160 height 10
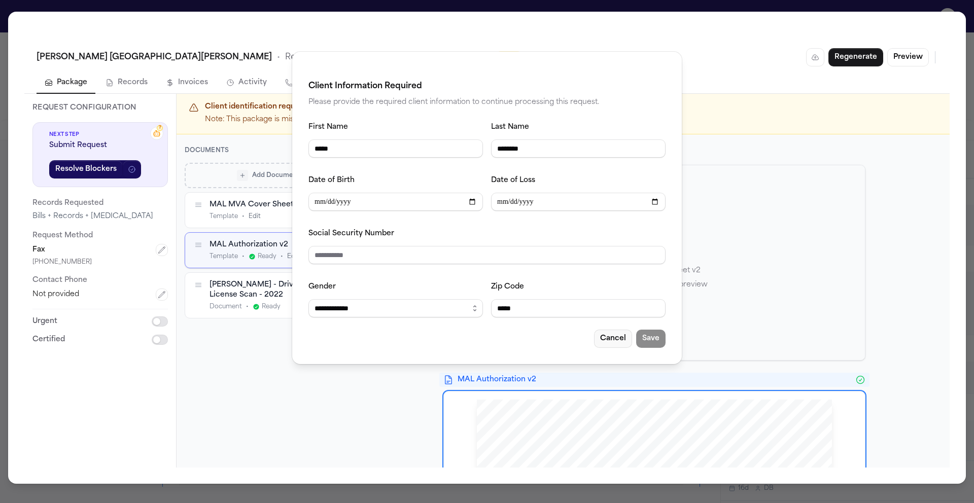
click at [616, 341] on button "Cancel" at bounding box center [613, 339] width 38 height 18
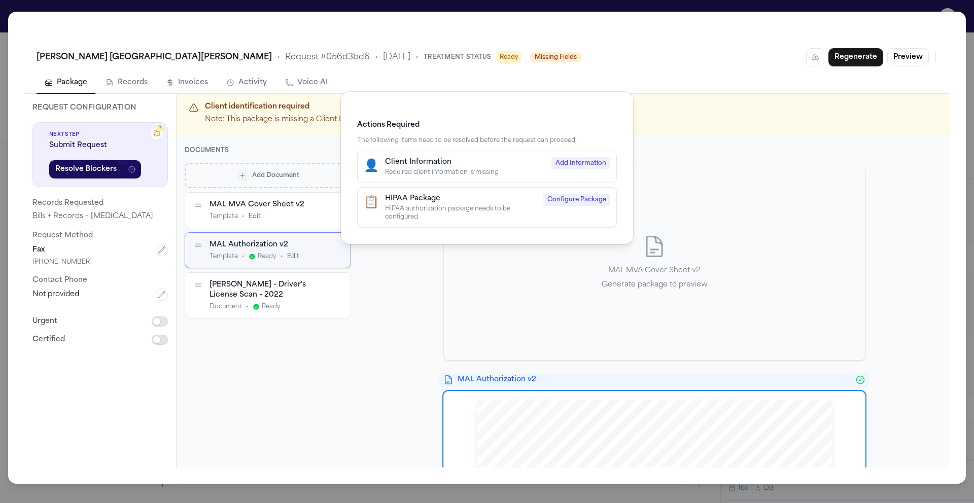
click at [486, 169] on div "Required client information is missing" at bounding box center [465, 172] width 160 height 8
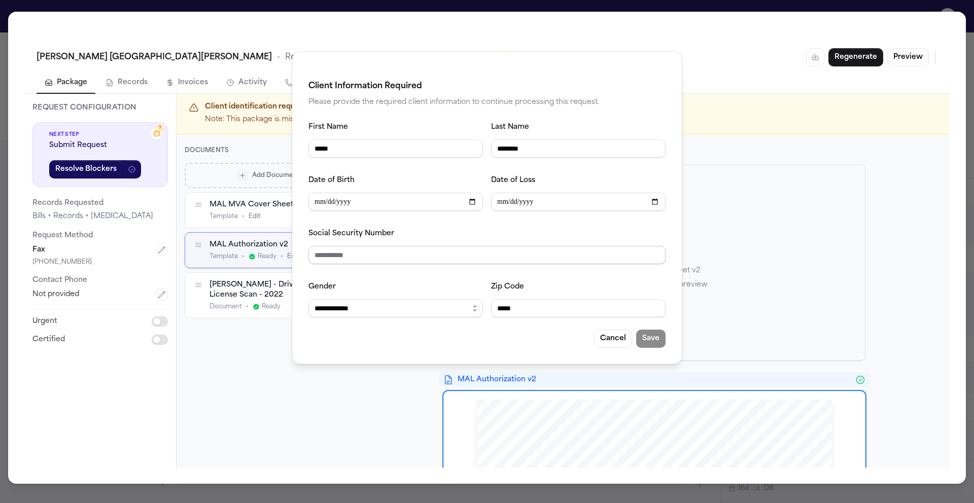
click at [400, 252] on input "Social Security Number" at bounding box center [486, 255] width 357 height 18
type input "**********"
click at [342, 311] on select "**********" at bounding box center [395, 308] width 174 height 18
select select "****"
click at [308, 301] on select "**********" at bounding box center [395, 308] width 174 height 18
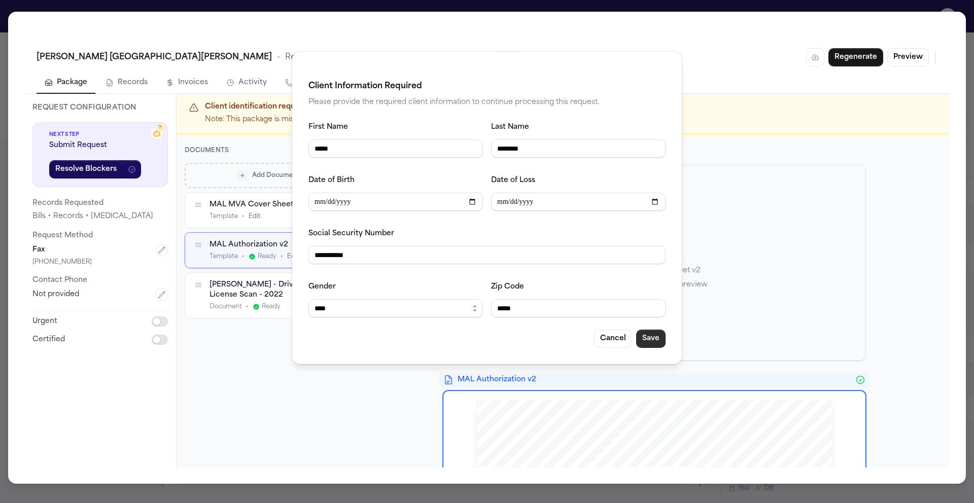
click at [653, 344] on button "Save" at bounding box center [650, 339] width 29 height 18
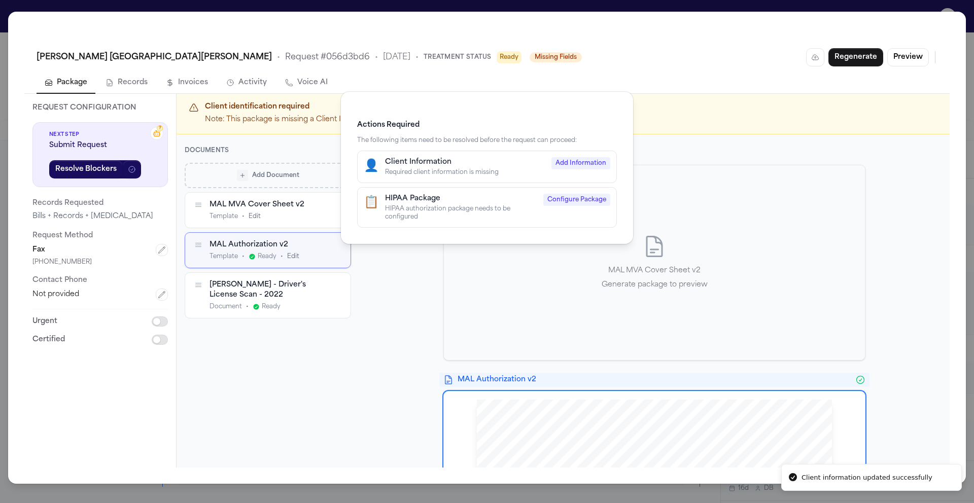
click at [500, 206] on div "HIPAA authorization package needs to be configured" at bounding box center [461, 213] width 152 height 16
click at [576, 201] on span "Configure Package" at bounding box center [576, 200] width 67 height 12
click at [395, 300] on div "Actions Required The following items need to be resolved before the request can…" at bounding box center [487, 251] width 974 height 503
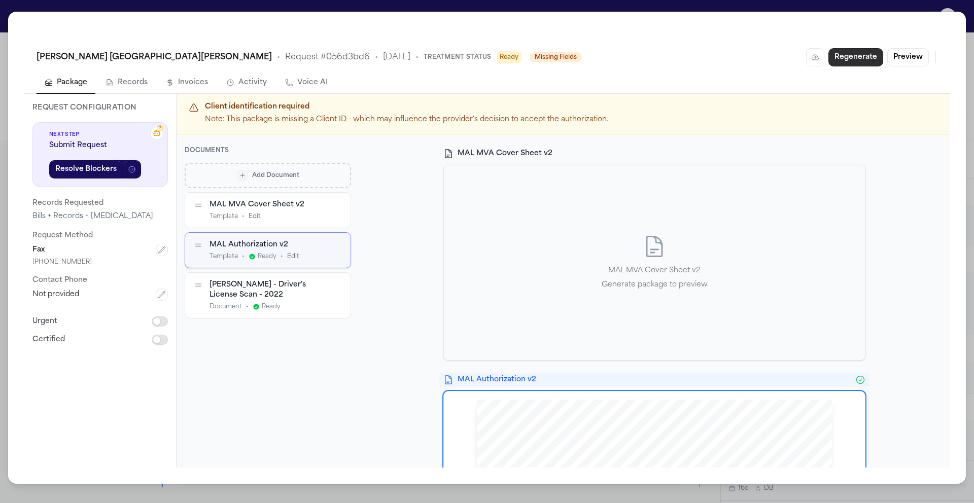
click at [858, 56] on button "Regenerate" at bounding box center [855, 57] width 55 height 18
click at [341, 202] on button "button" at bounding box center [336, 205] width 11 height 11
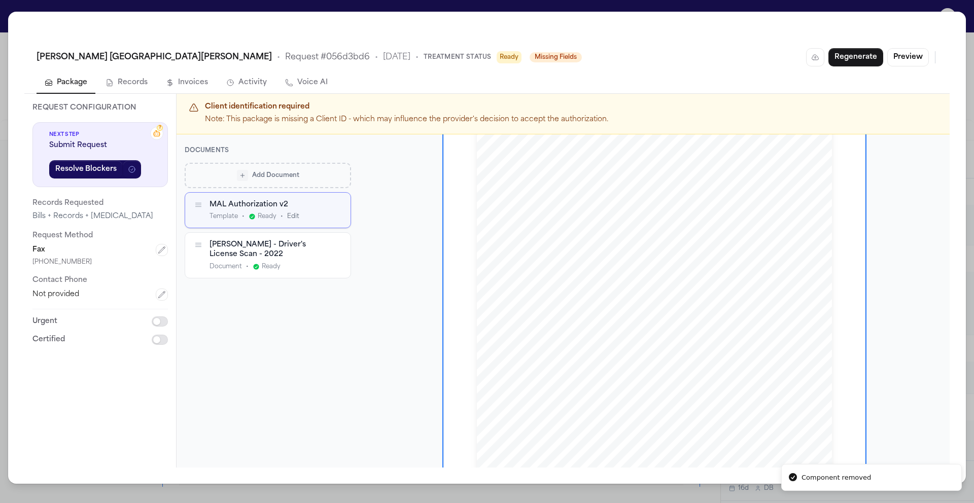
scroll to position [98, 0]
click at [289, 168] on button "Add Document" at bounding box center [268, 175] width 166 height 25
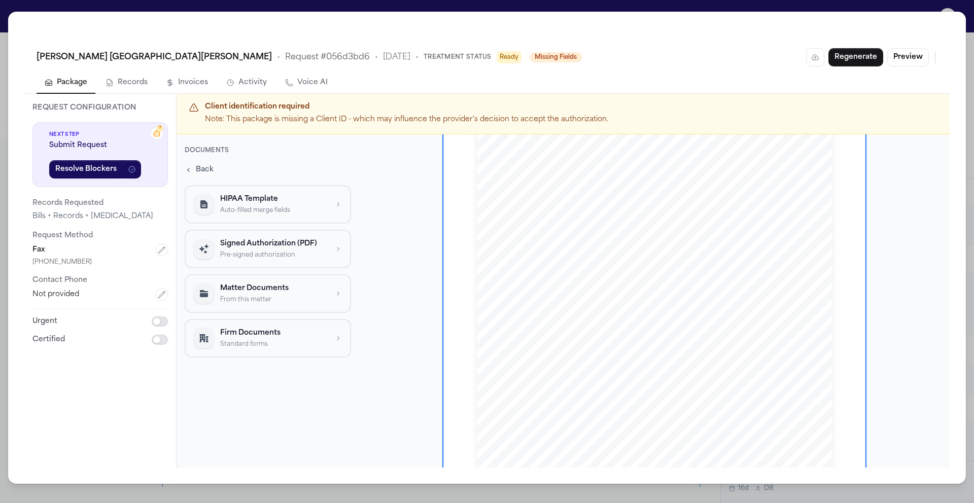
click at [700, 239] on span "rays, photographs, electronic and digital files and any other records, unless I…" at bounding box center [652, 240] width 268 height 6
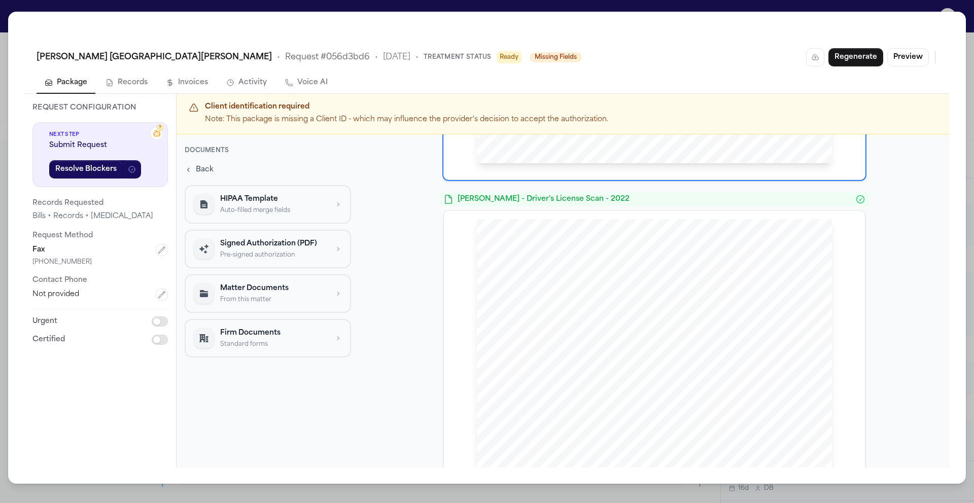
scroll to position [504, 0]
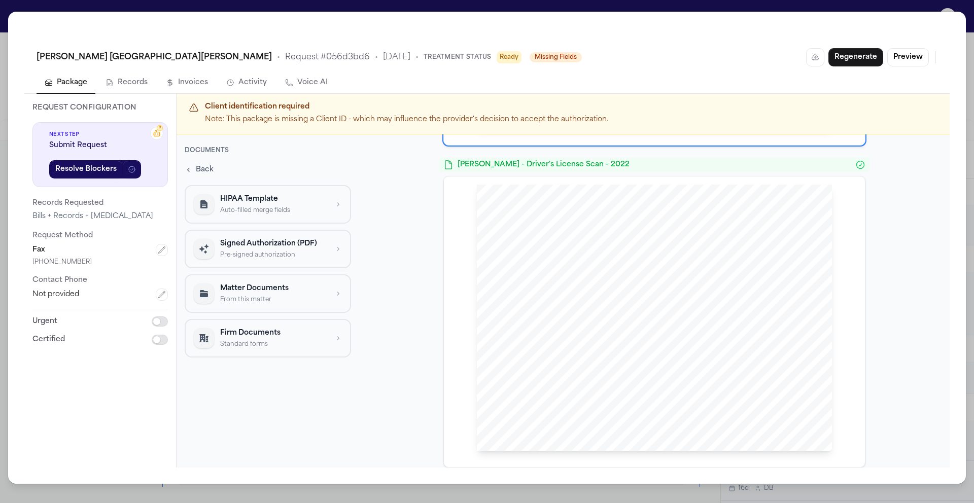
click at [663, 273] on div at bounding box center [654, 318] width 355 height 266
click at [922, 56] on button "Preview" at bounding box center [908, 57] width 42 height 18
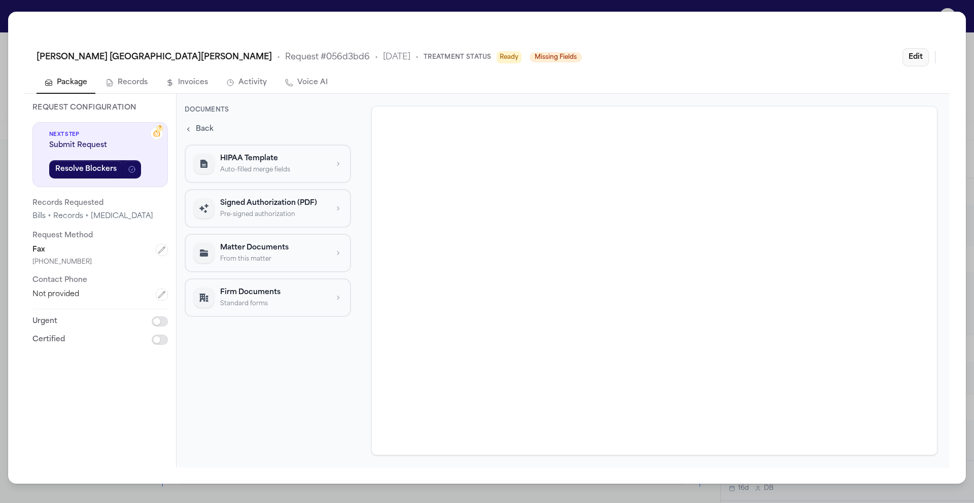
scroll to position [0, 0]
click at [199, 131] on span "Back" at bounding box center [205, 129] width 18 height 10
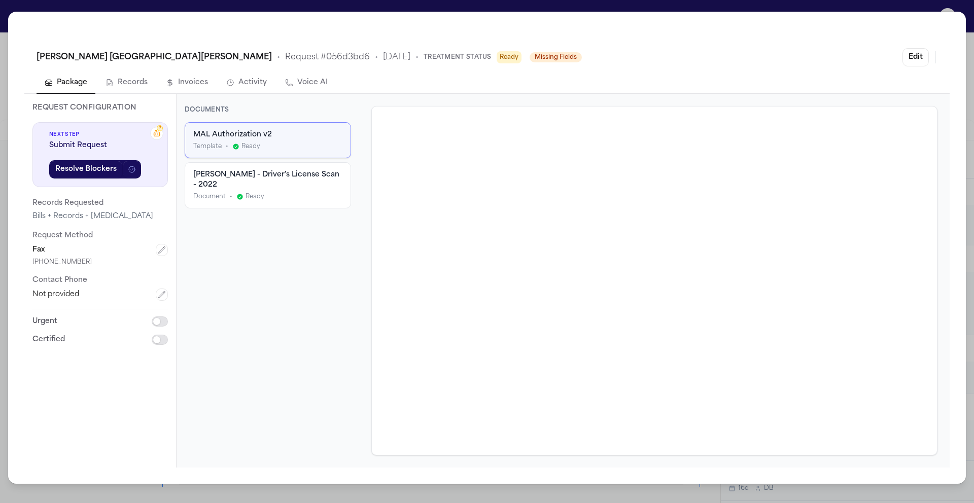
click at [245, 233] on div "MAL Authorization v2 Template • Ready [PERSON_NAME] - Driver's License Scan - 2…" at bounding box center [268, 288] width 166 height 333
click at [105, 170] on button "Resolve Blockers" at bounding box center [86, 169] width 74 height 18
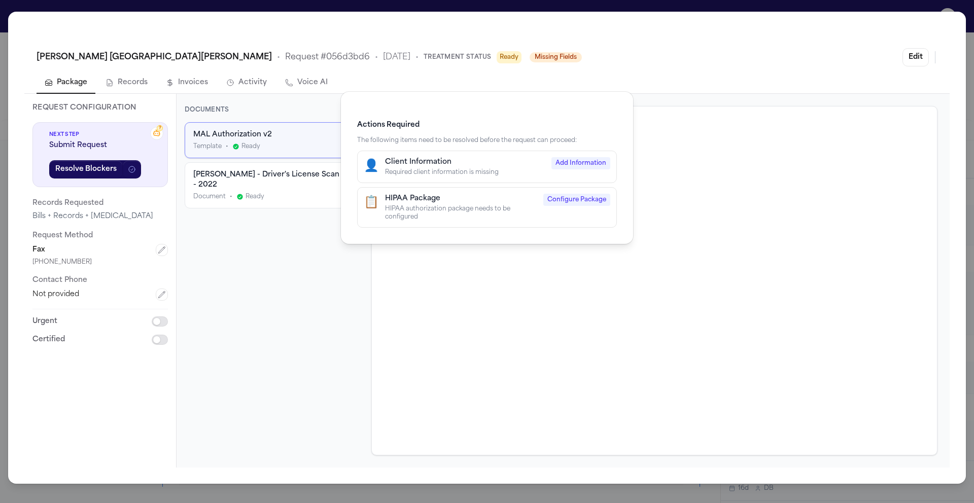
click at [471, 169] on div "Required client information is missing" at bounding box center [465, 172] width 160 height 8
select select "****"
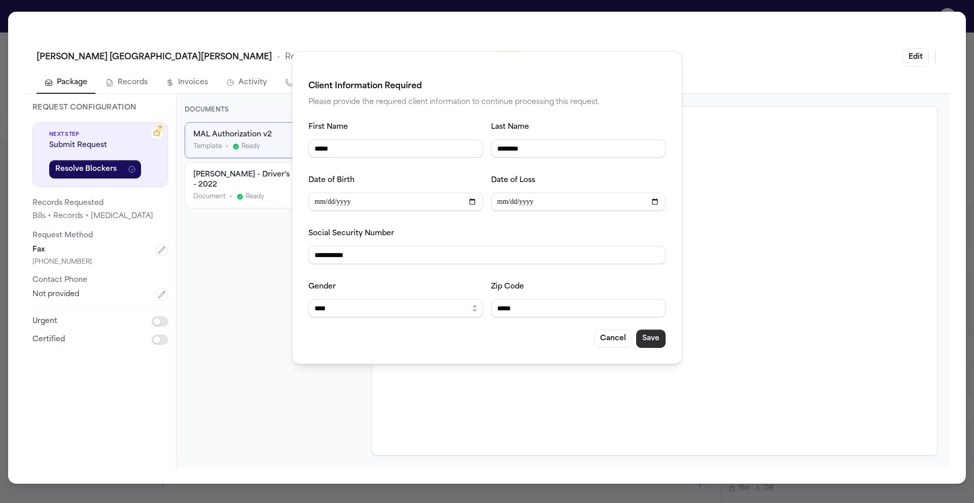
click at [660, 345] on button "Save" at bounding box center [650, 339] width 29 height 18
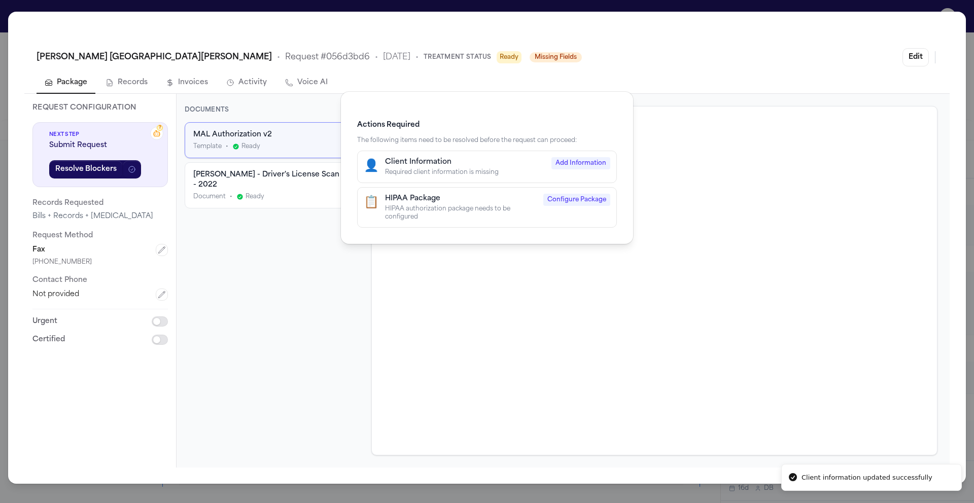
click at [445, 196] on div "HIPAA Package" at bounding box center [461, 199] width 152 height 10
click at [285, 232] on div "Actions Required The following items need to be resolved before the request can…" at bounding box center [487, 251] width 974 height 503
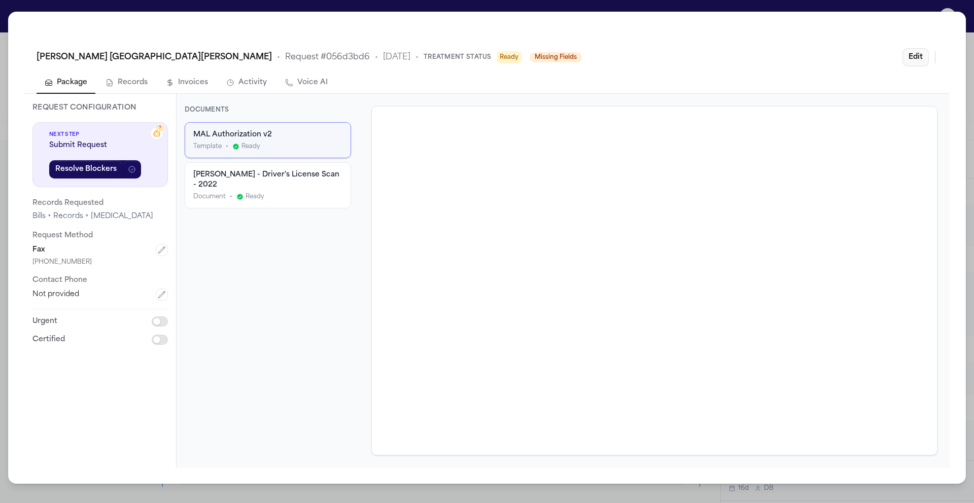
click at [920, 56] on button "Edit" at bounding box center [915, 57] width 26 height 18
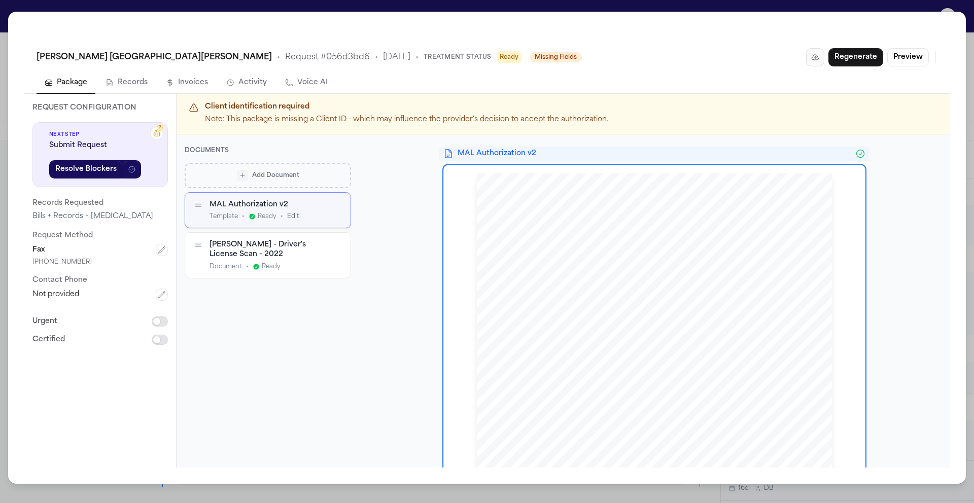
click at [814, 57] on icon "button" at bounding box center [815, 57] width 8 height 8
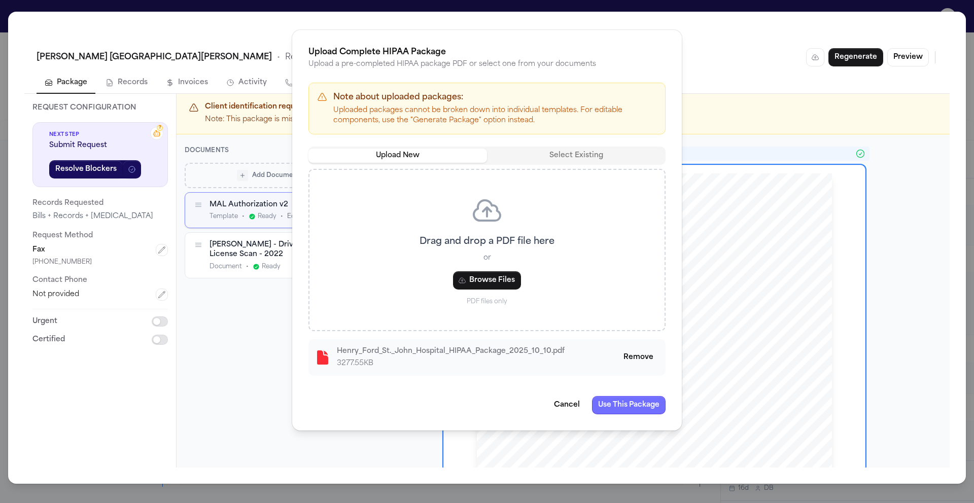
click at [619, 406] on button "Use This Package" at bounding box center [629, 405] width 74 height 18
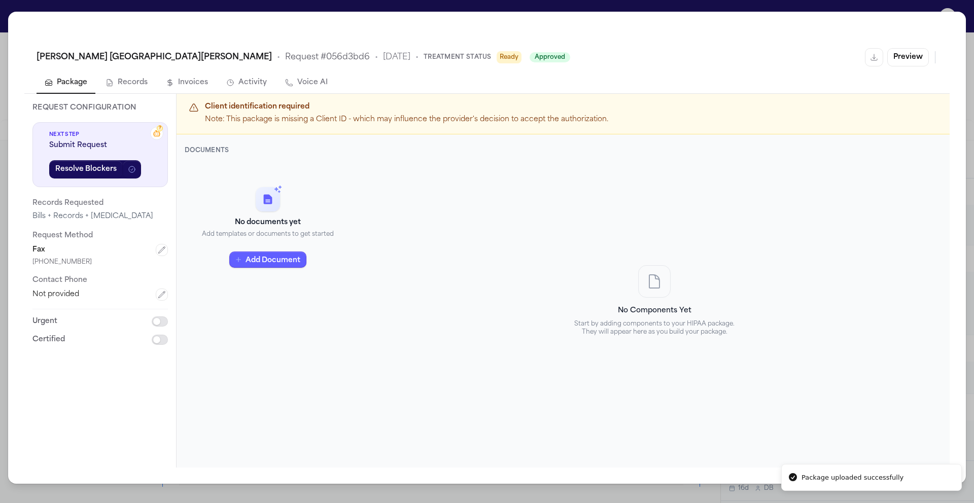
click at [293, 326] on div "No documents yet Add templates or documents to get started Add Document" at bounding box center [268, 309] width 166 height 293
click at [914, 55] on button "Preview" at bounding box center [908, 57] width 42 height 18
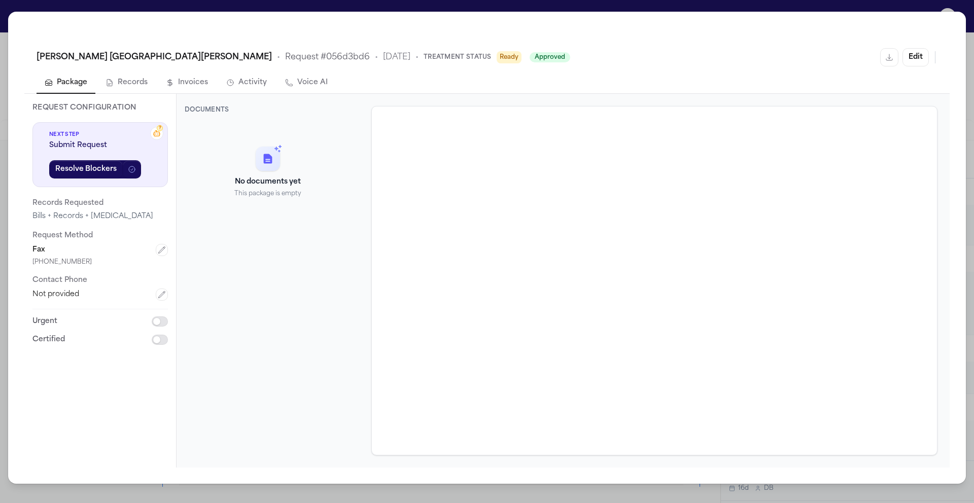
click at [224, 297] on div "No documents yet This package is empty" at bounding box center [268, 288] width 166 height 333
click at [93, 171] on button "Resolve Blockers" at bounding box center [86, 169] width 74 height 18
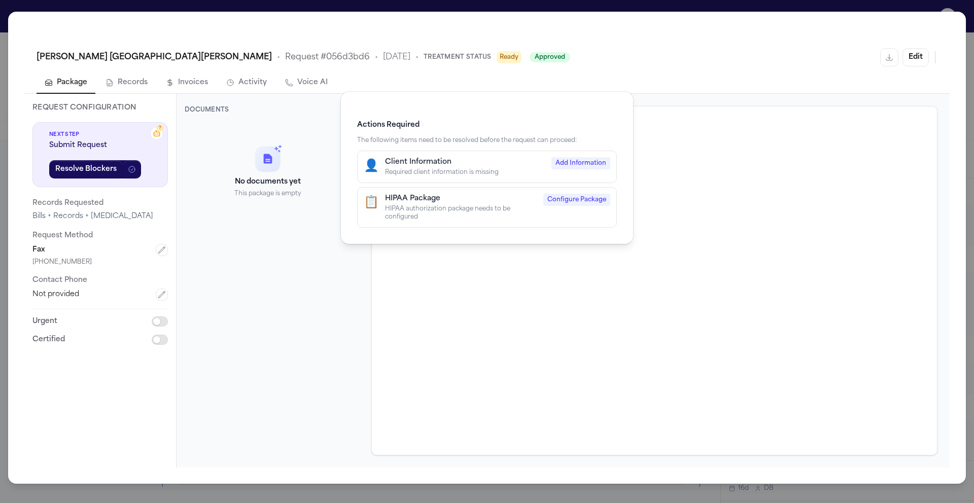
click at [300, 281] on div "Actions Required The following items need to be resolved before the request can…" at bounding box center [487, 251] width 974 height 503
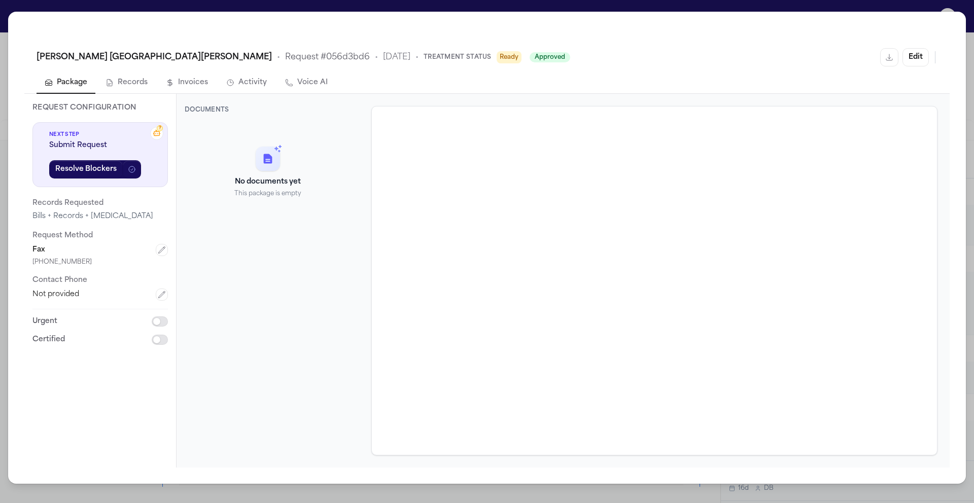
click at [270, 266] on div "No documents yet This package is empty" at bounding box center [268, 288] width 166 height 333
click at [279, 254] on div "No documents yet This package is empty" at bounding box center [268, 288] width 166 height 333
click at [313, 261] on div "No documents yet This package is empty" at bounding box center [268, 288] width 166 height 333
click at [73, 258] on div "[PHONE_NUMBER]" at bounding box center [99, 262] width 135 height 8
click at [160, 248] on icon "button" at bounding box center [162, 250] width 8 height 8
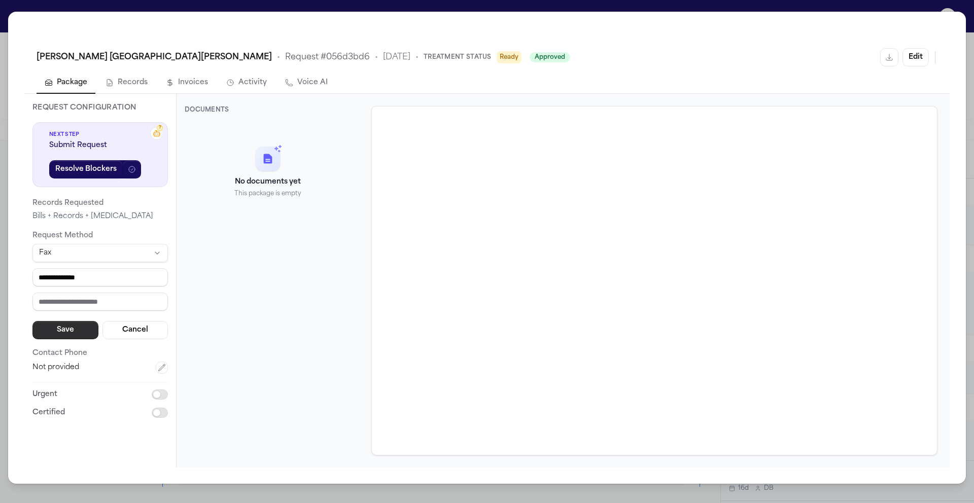
click at [72, 331] on button "Save" at bounding box center [65, 330] width 66 height 18
click at [46, 328] on button "Save" at bounding box center [65, 330] width 66 height 18
click at [124, 323] on button "Cancel" at bounding box center [135, 330] width 66 height 18
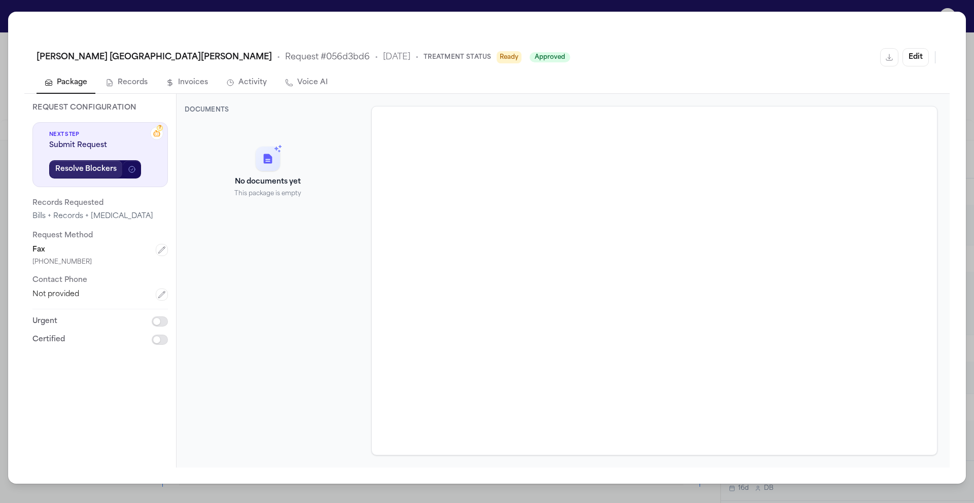
click at [86, 167] on button "Resolve Blockers" at bounding box center [86, 169] width 74 height 18
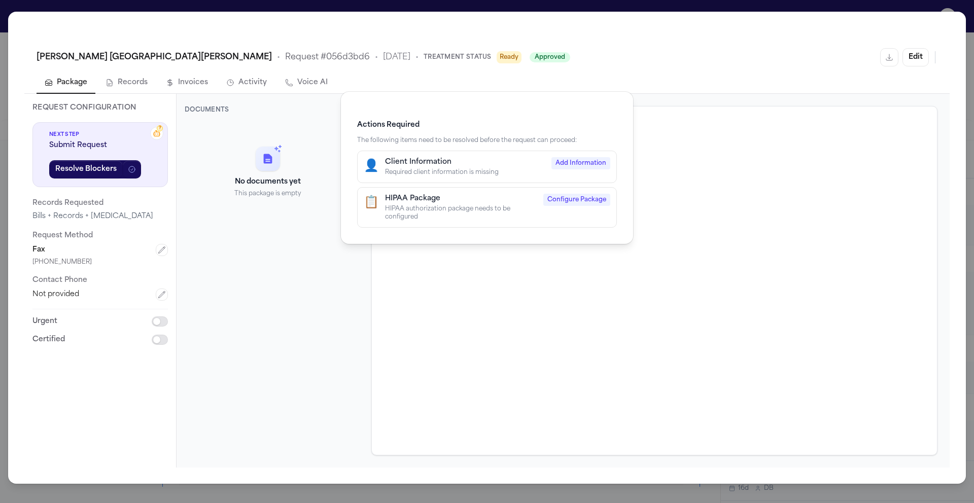
click at [474, 207] on div "HIPAA authorization package needs to be configured" at bounding box center [461, 213] width 152 height 16
click at [464, 161] on div "Client Information" at bounding box center [465, 162] width 160 height 10
select select "****"
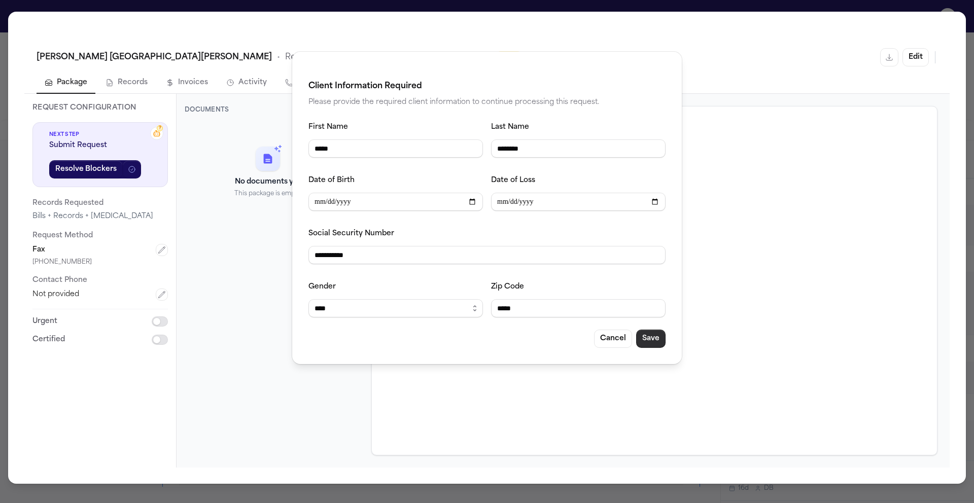
click at [656, 340] on button "Save" at bounding box center [650, 339] width 29 height 18
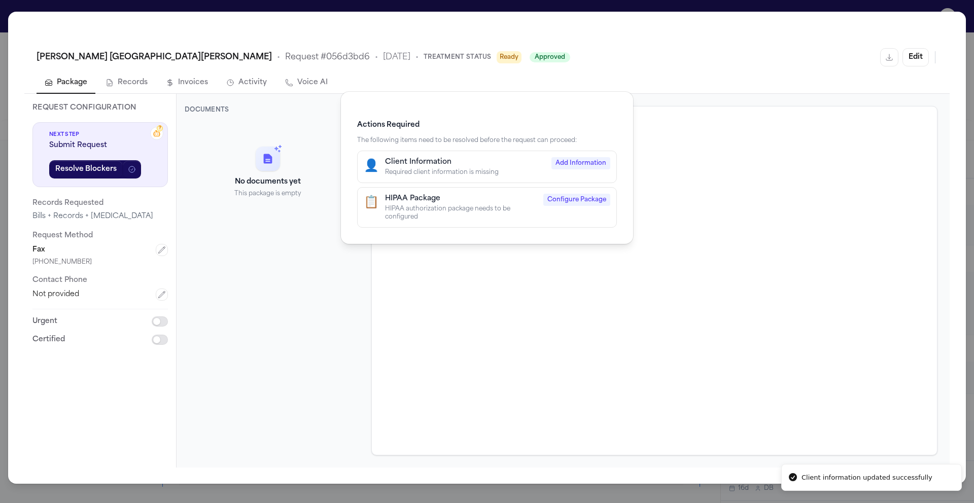
click at [233, 333] on div "Actions Required The following items need to be resolved before the request can…" at bounding box center [487, 251] width 974 height 503
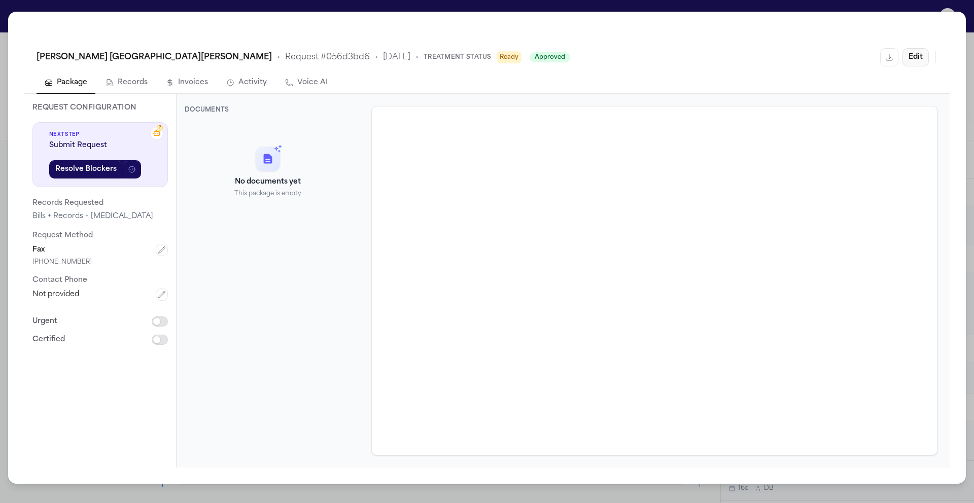
click at [912, 54] on button "Edit" at bounding box center [915, 57] width 26 height 18
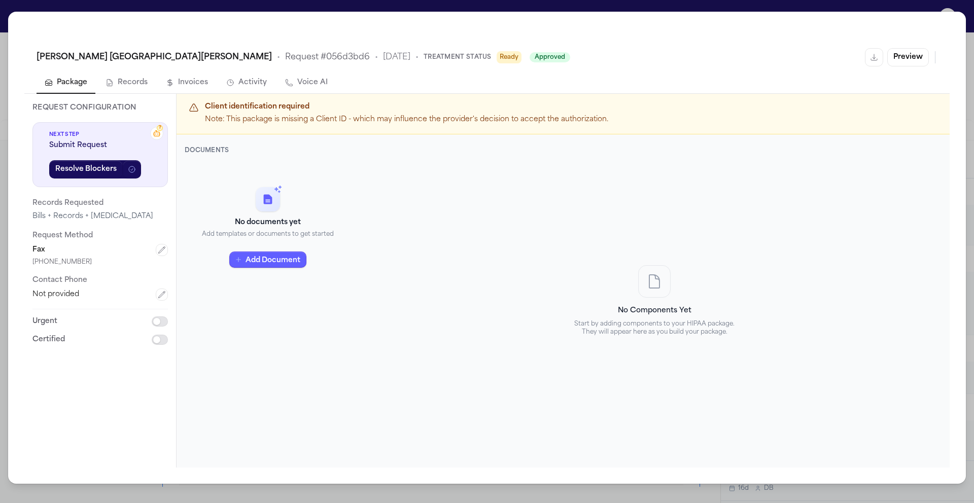
click at [446, 253] on div "No Components Yet Start by adding components to your HIPAA package. They will a…" at bounding box center [654, 301] width 590 height 309
click at [333, 288] on div "No documents yet Add templates or documents to get started Add Document" at bounding box center [268, 228] width 166 height 130
click at [210, 198] on div "No documents yet Add templates or documents to get started Add Document" at bounding box center [268, 228] width 166 height 130
click at [345, 326] on div "No documents yet Add templates or documents to get started Add Document" at bounding box center [268, 309] width 166 height 293
click at [913, 51] on button "Preview" at bounding box center [908, 57] width 42 height 18
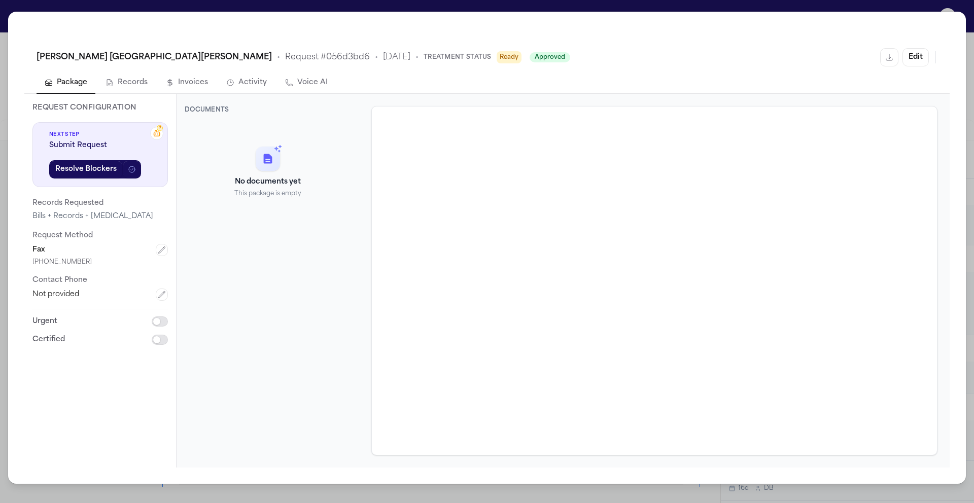
click at [57, 213] on div "Bills + Records + [MEDICAL_DATA]" at bounding box center [99, 217] width 135 height 10
click at [8, 9] on div "[PERSON_NAME] [GEOGRAPHIC_DATA][PERSON_NAME] • Request # 056d3bd6 • [DATE] • Tr…" at bounding box center [487, 251] width 974 height 503
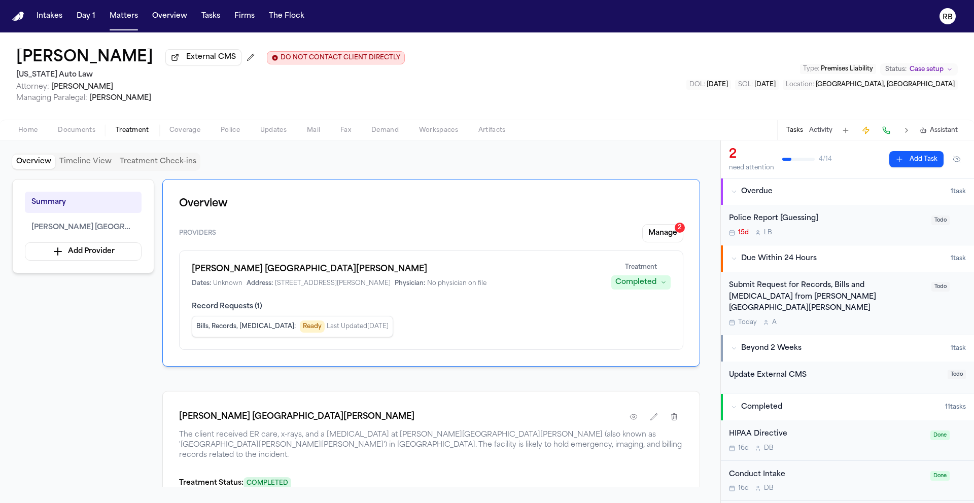
click at [877, 305] on div "Submit Request for Records, Bills and [MEDICAL_DATA] from [PERSON_NAME] [GEOGRA…" at bounding box center [827, 297] width 196 height 34
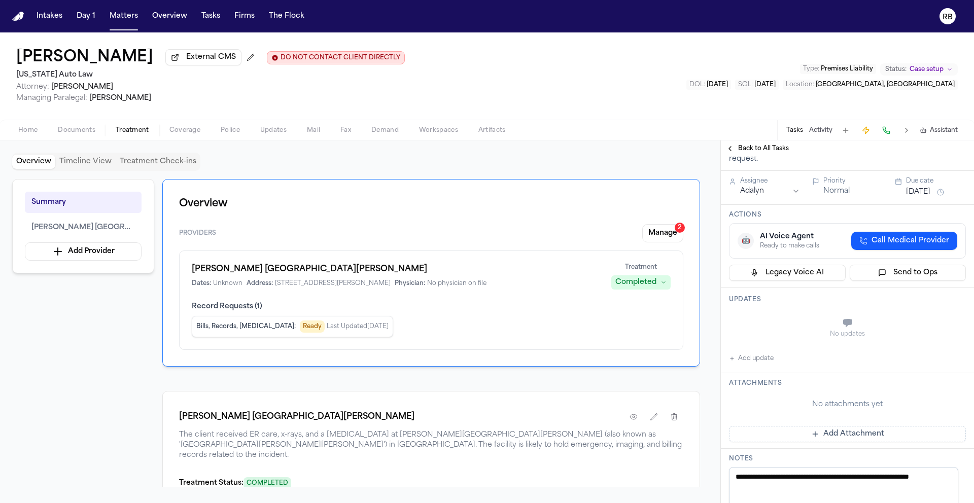
scroll to position [159, 0]
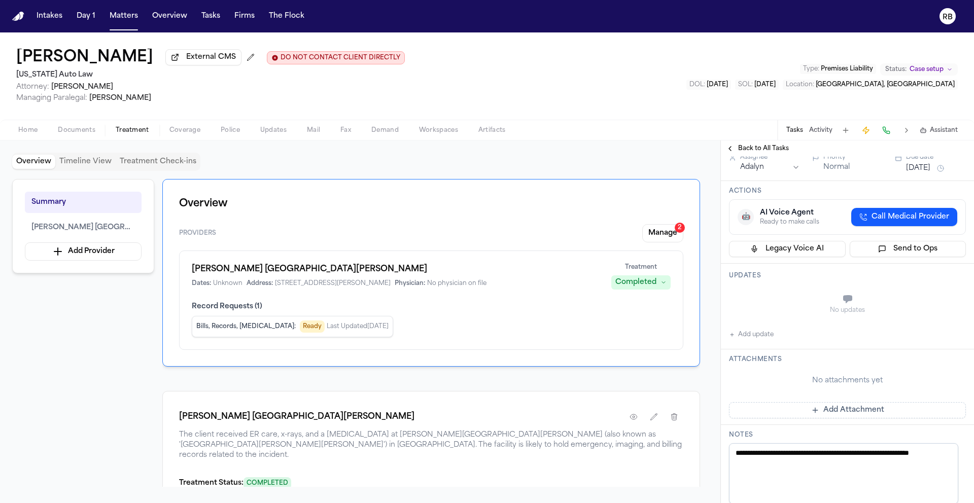
click at [870, 402] on button "Add Attachment" at bounding box center [847, 410] width 237 height 16
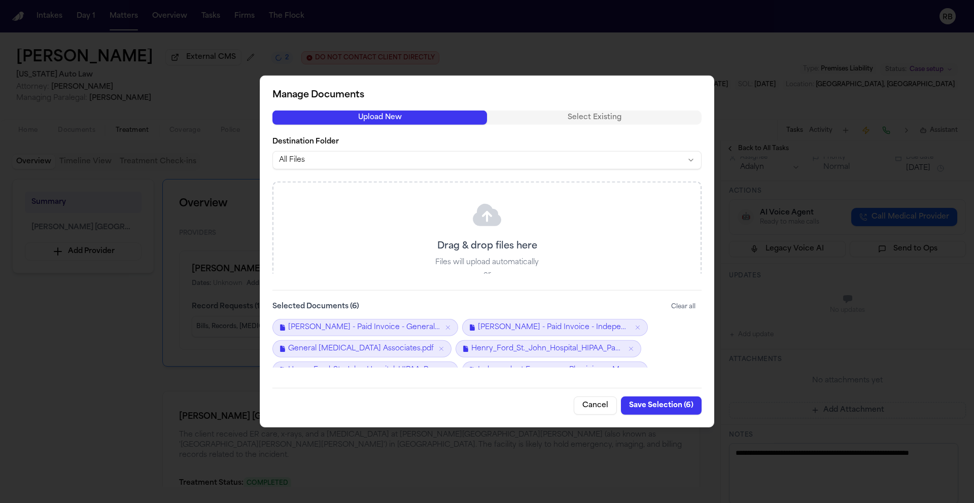
click at [648, 403] on button "Save Selection ( 6 )" at bounding box center [661, 406] width 81 height 18
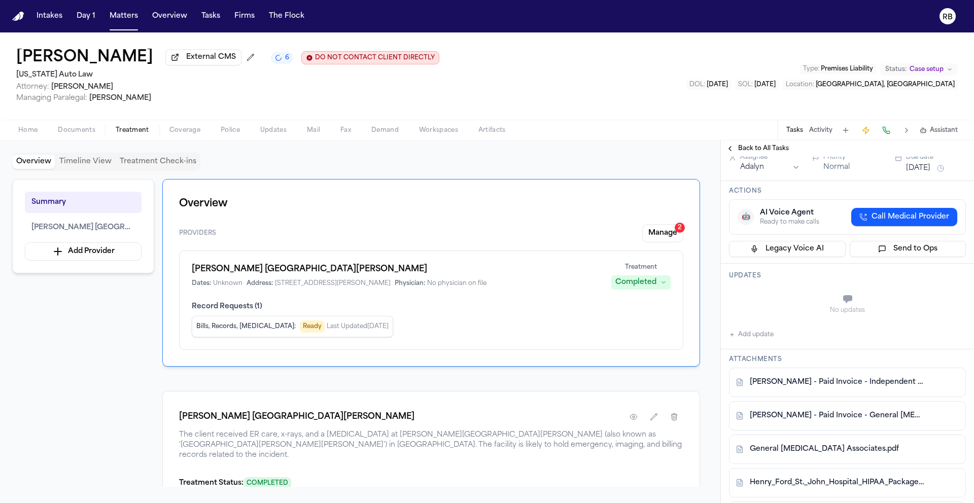
click at [758, 329] on button "Add update" at bounding box center [751, 335] width 45 height 12
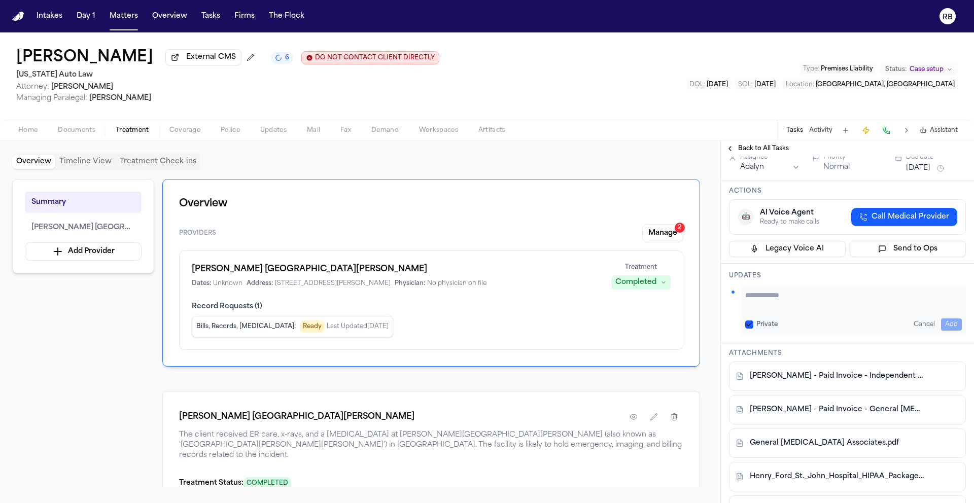
click at [819, 288] on div "Private Cancel Add" at bounding box center [853, 310] width 225 height 49
click at [827, 290] on textarea "Add your update" at bounding box center [853, 300] width 217 height 20
type textarea "*"
type textarea "**********"
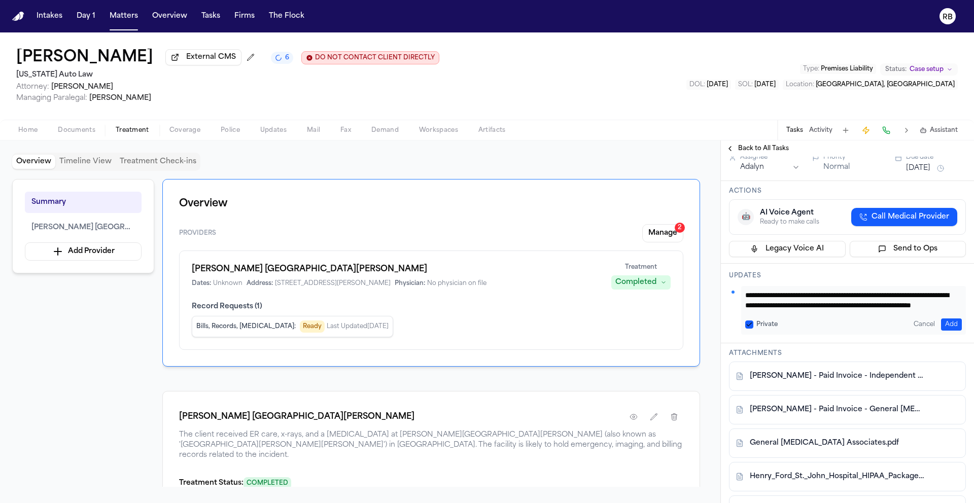
click at [941, 319] on button "Add" at bounding box center [951, 325] width 21 height 12
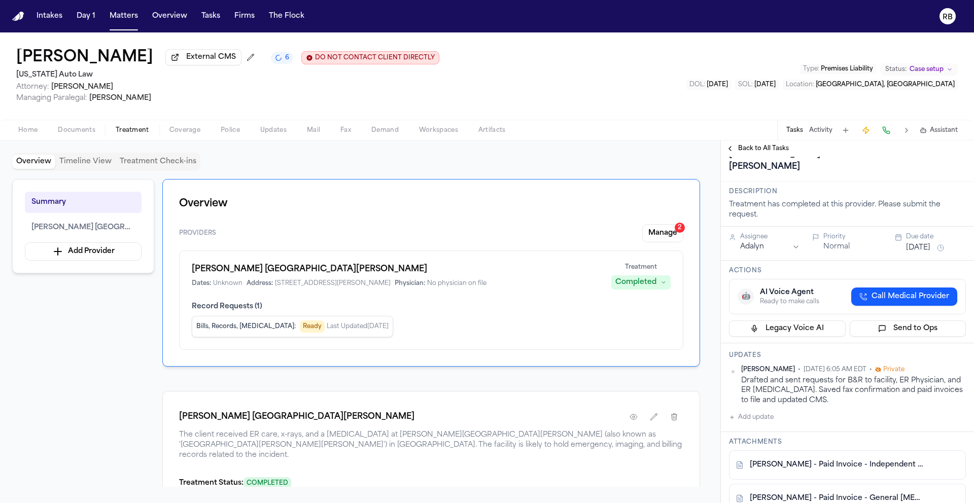
scroll to position [0, 0]
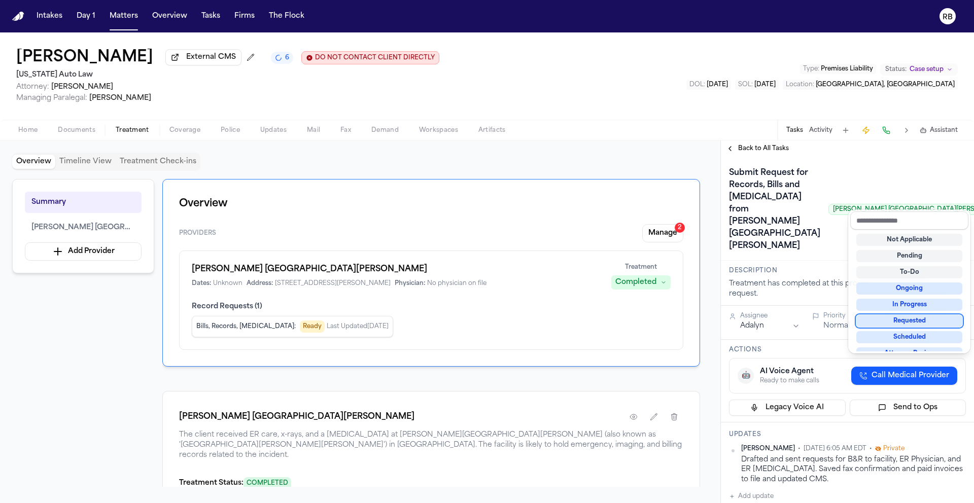
click at [927, 326] on div "Requested" at bounding box center [909, 321] width 106 height 12
click at [820, 230] on div "Submit Request for Records, Bills and [MEDICAL_DATA] from [PERSON_NAME] [GEOGRA…" at bounding box center [847, 209] width 237 height 89
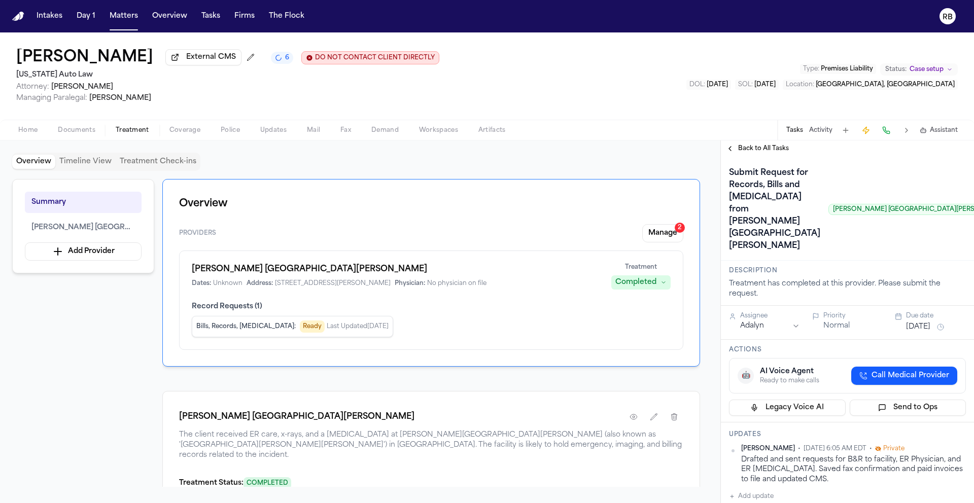
click at [909, 322] on button "[DATE]" at bounding box center [918, 327] width 24 height 10
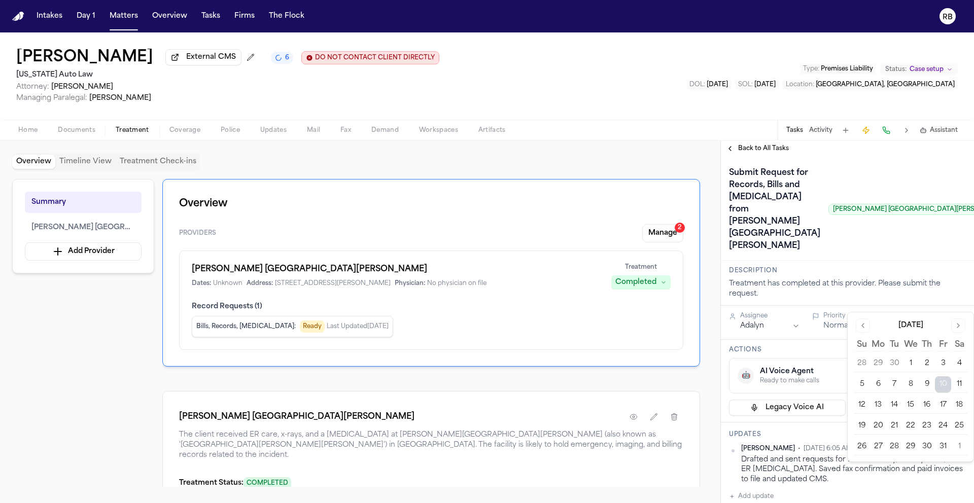
click at [947, 401] on button "17" at bounding box center [943, 405] width 16 height 16
click at [865, 224] on div "Submit Request for Records, Bills and [MEDICAL_DATA] from [PERSON_NAME] [GEOGRA…" at bounding box center [872, 209] width 286 height 89
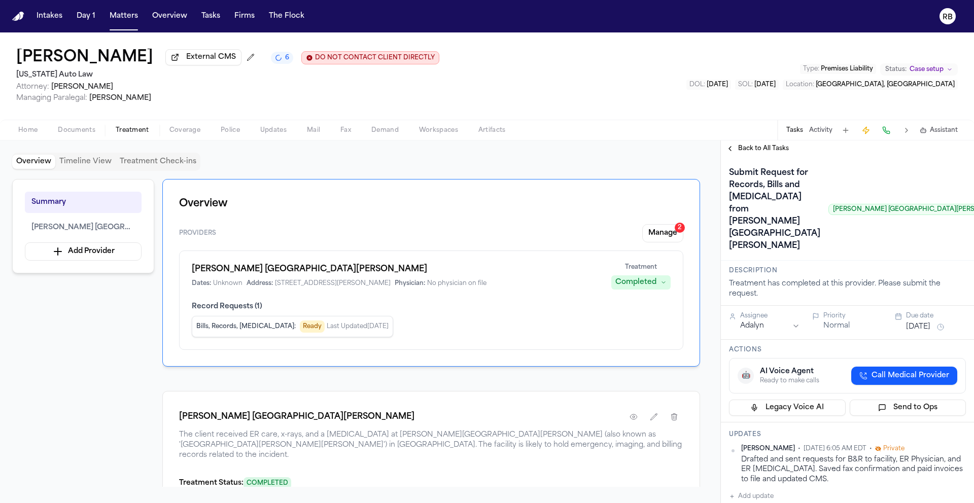
click at [592, 150] on div "Overview Timeline View Treatment Check-ins Summary [PERSON_NAME] [GEOGRAPHIC_DA…" at bounding box center [360, 321] width 720 height 363
click at [130, 18] on button "Matters" at bounding box center [123, 16] width 37 height 18
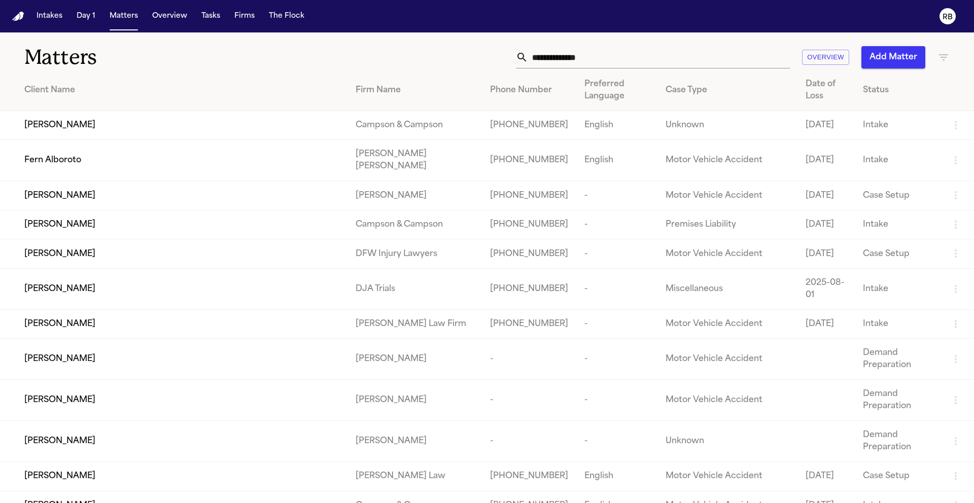
click at [602, 61] on input "text" at bounding box center [659, 57] width 262 height 22
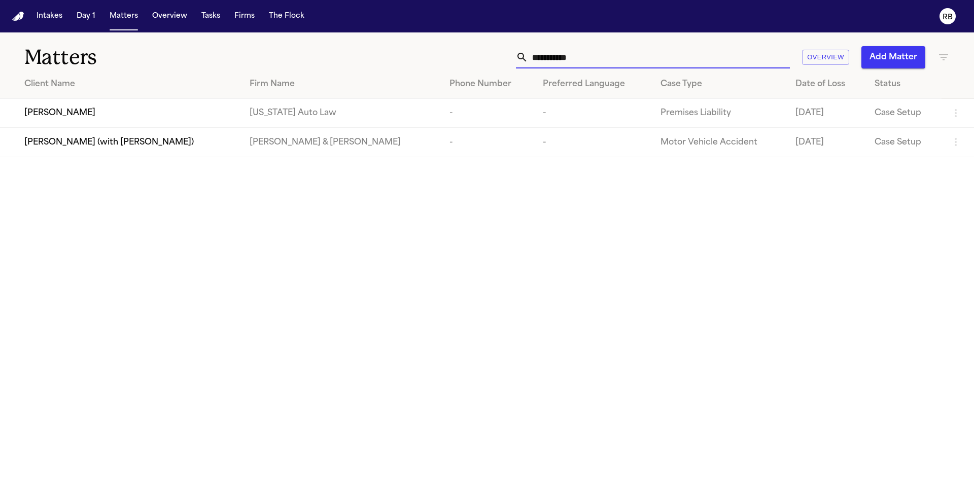
type input "**********"
click at [70, 103] on td "[PERSON_NAME]" at bounding box center [120, 113] width 241 height 29
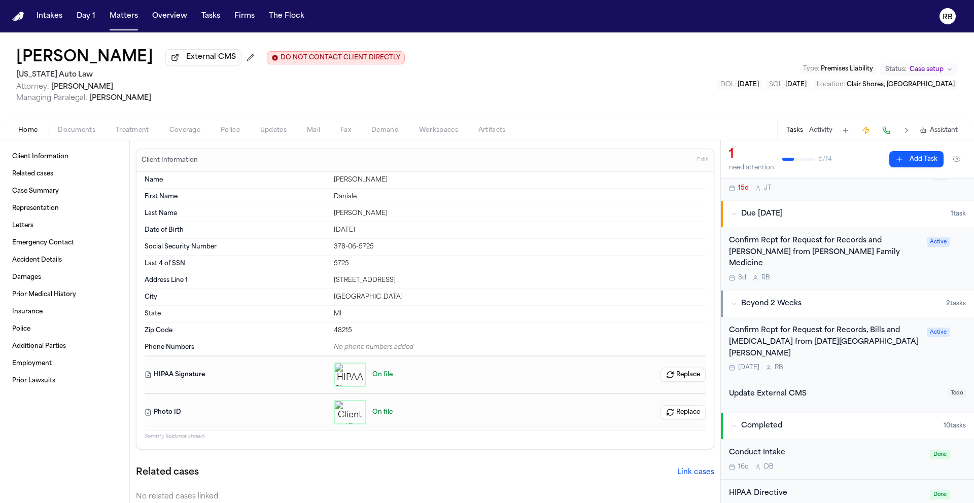
scroll to position [48, 0]
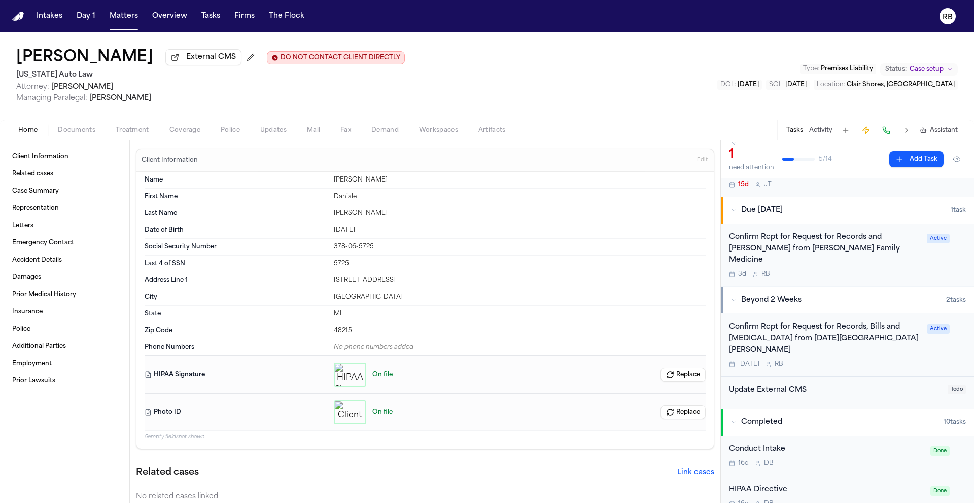
click at [924, 336] on div "Confirm Rcpt for Request for Records, Bills and [MEDICAL_DATA] from [DATE] [GEO…" at bounding box center [847, 345] width 237 height 47
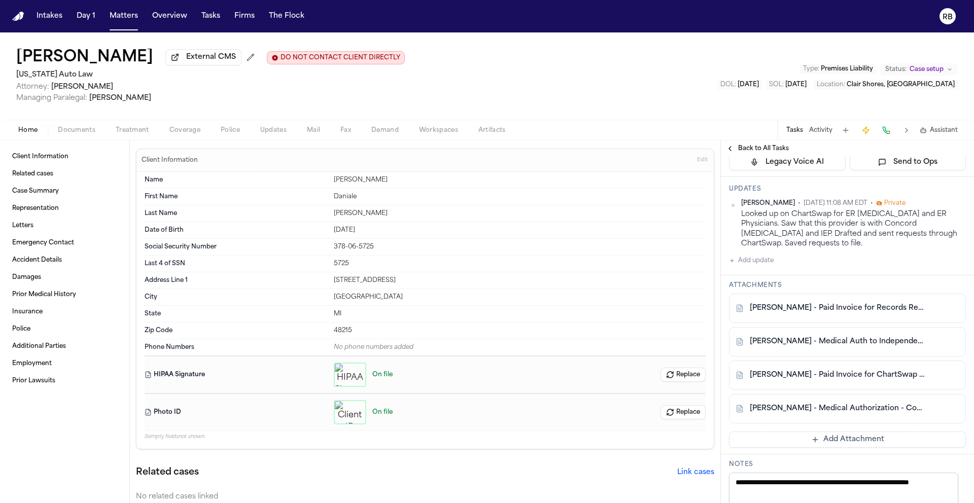
scroll to position [246, 0]
click at [859, 370] on link "[PERSON_NAME] - Paid Invoice for ChartSwap Record Request - [DATE]" at bounding box center [837, 375] width 175 height 10
click at [858, 403] on link "[PERSON_NAME] - Medical Authorization - Concord [MEDICAL_DATA] - [DATE]" at bounding box center [837, 408] width 175 height 10
drag, startPoint x: 823, startPoint y: 246, endPoint x: 762, endPoint y: 245, distance: 60.9
click at [823, 246] on div "[PERSON_NAME] • [DATE] 11:08 AM EDT • Private Looked up on ChartSwap for ER [ME…" at bounding box center [847, 232] width 237 height 67
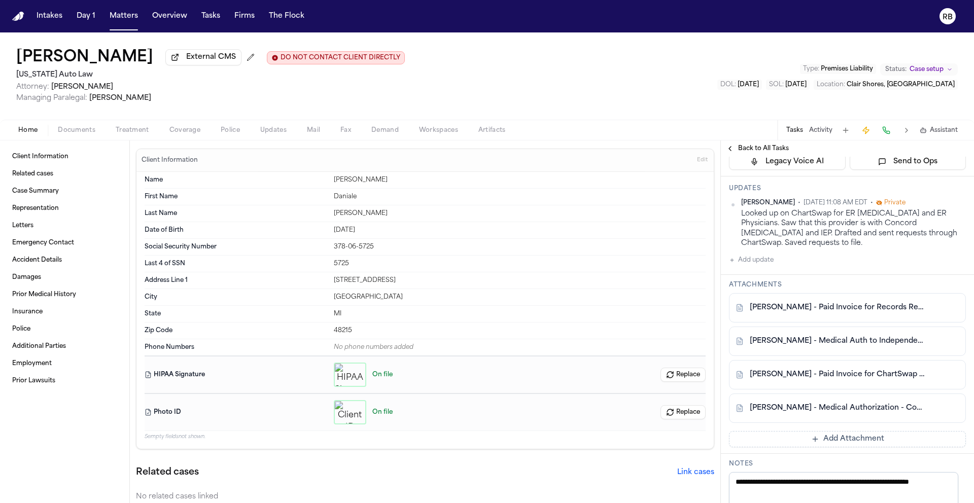
click at [758, 254] on button "Add update" at bounding box center [751, 260] width 45 height 12
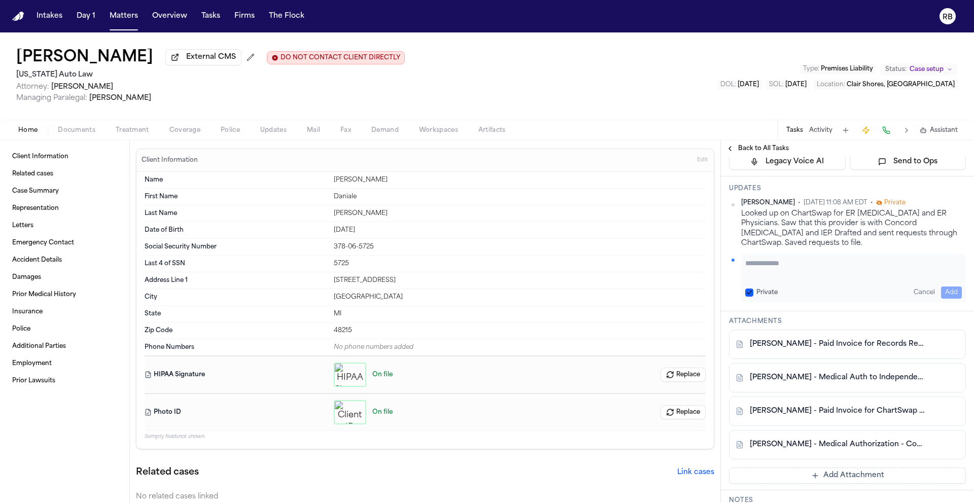
click at [793, 258] on textarea "Add your update" at bounding box center [853, 268] width 217 height 20
type textarea "**********"
click at [941, 287] on button "Add" at bounding box center [951, 293] width 21 height 12
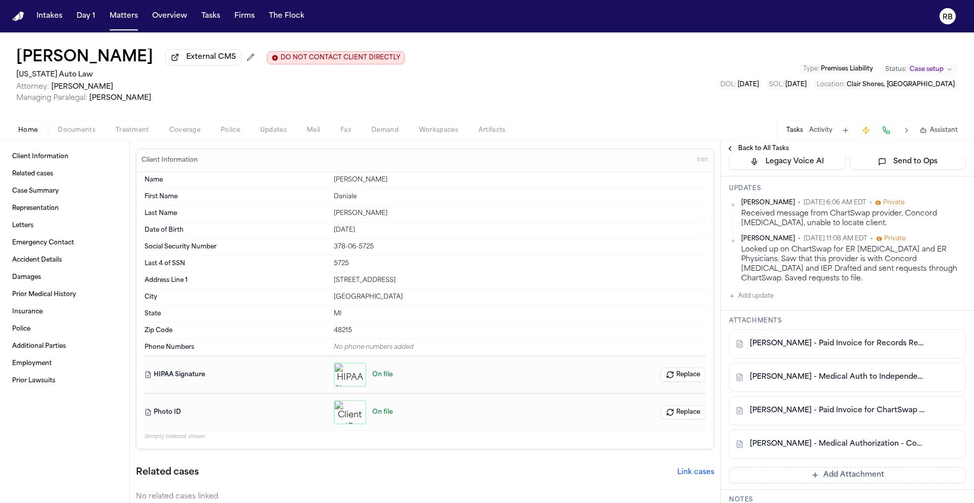
click at [735, 66] on div "[PERSON_NAME] External CMS DO NOT CONTACT CLIENT DIRECTLY DO NOT CONTACT [US_ST…" at bounding box center [487, 75] width 974 height 87
click at [680, 65] on div "[PERSON_NAME] External CMS DO NOT CONTACT CLIENT DIRECTLY DO NOT CONTACT [US_ST…" at bounding box center [487, 75] width 974 height 87
click at [625, 78] on div "[PERSON_NAME] External CMS DO NOT CONTACT CLIENT DIRECTLY DO NOT CONTACT [US_ST…" at bounding box center [487, 75] width 974 height 87
click at [700, 100] on div "[PERSON_NAME] External CMS DO NOT CONTACT CLIENT DIRECTLY DO NOT CONTACT [US_ST…" at bounding box center [487, 75] width 974 height 87
click at [816, 467] on button "Add Attachment" at bounding box center [847, 475] width 237 height 16
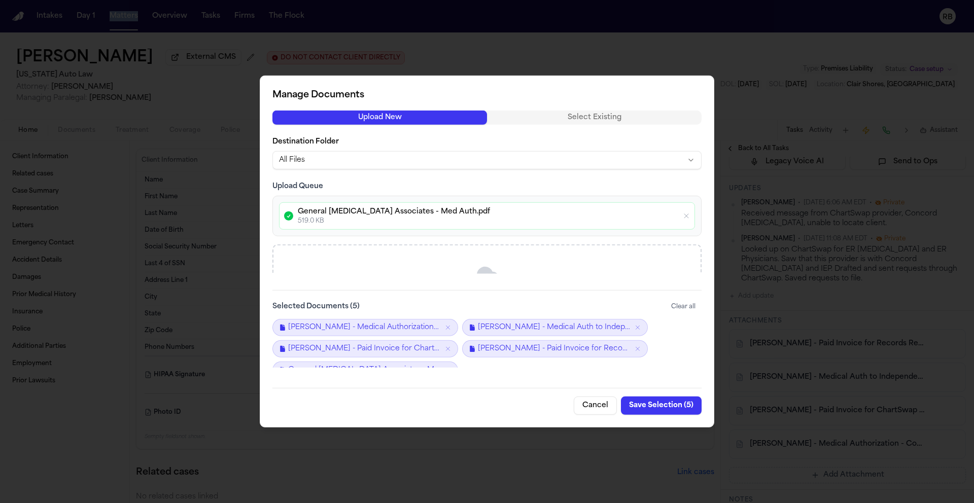
click at [668, 405] on button "Save Selection ( 5 )" at bounding box center [661, 406] width 81 height 18
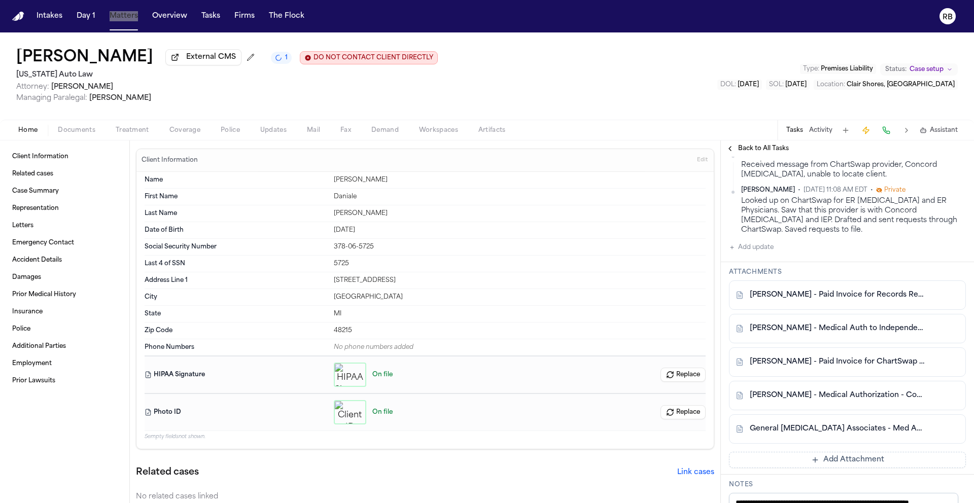
scroll to position [354, 0]
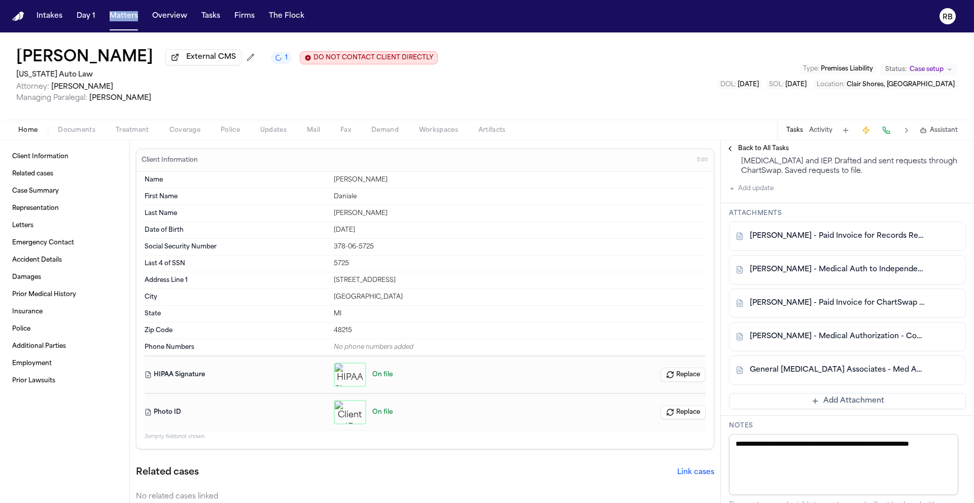
click at [859, 394] on button "Add Attachment" at bounding box center [847, 401] width 237 height 16
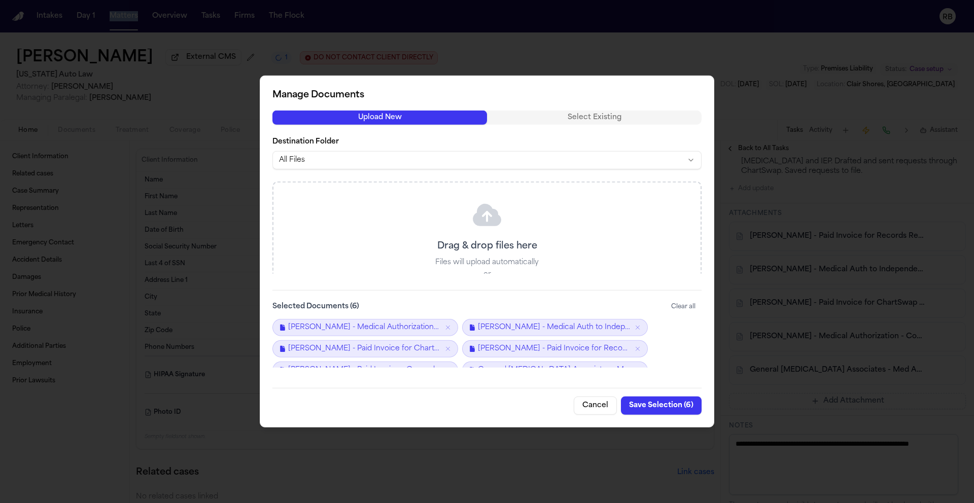
click at [667, 403] on button "Save Selection ( 6 )" at bounding box center [661, 406] width 81 height 18
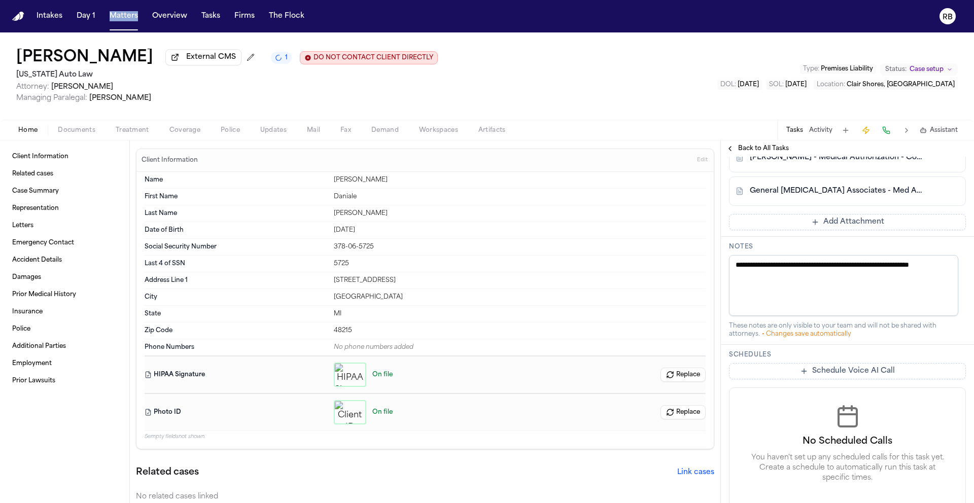
scroll to position [212, 0]
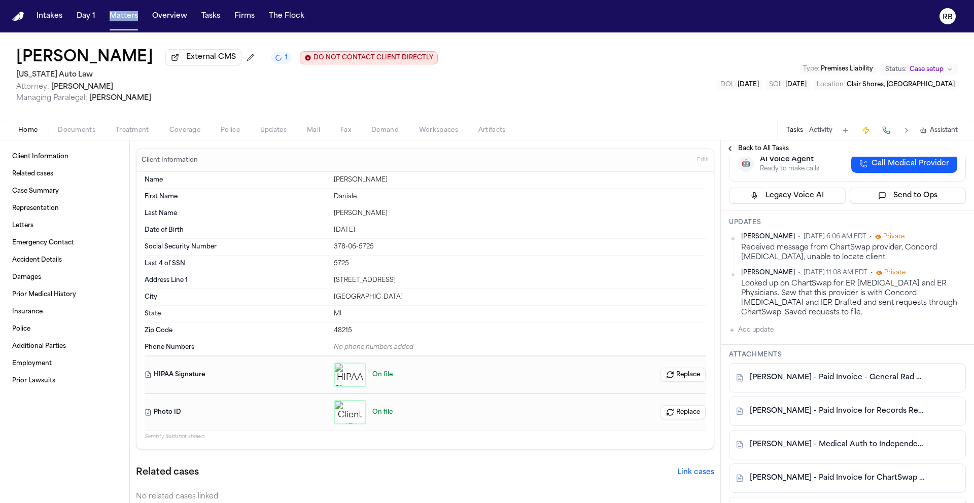
click at [747, 324] on button "Add update" at bounding box center [751, 330] width 45 height 12
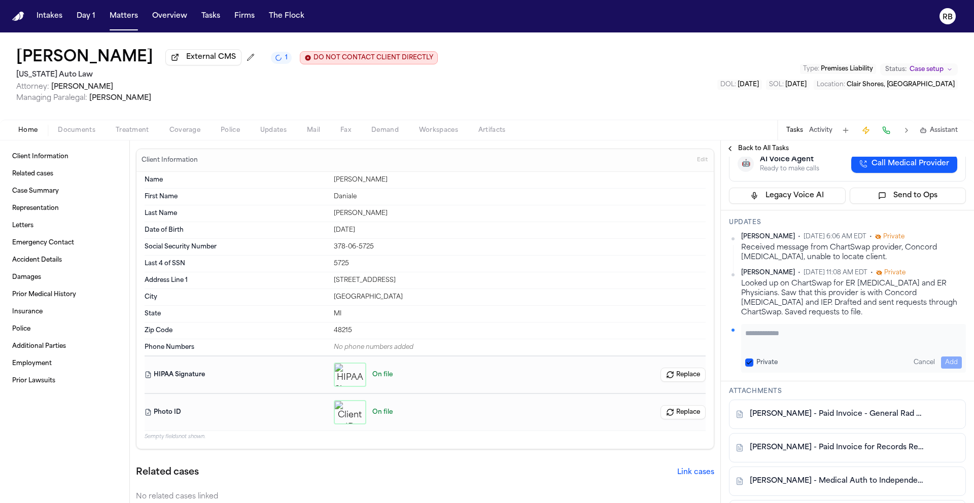
click at [813, 324] on div "Private Cancel Add" at bounding box center [853, 348] width 225 height 49
click at [813, 328] on textarea "Add your update" at bounding box center [853, 338] width 217 height 20
type textarea "**********"
click at [949, 357] on button "Add" at bounding box center [951, 363] width 21 height 12
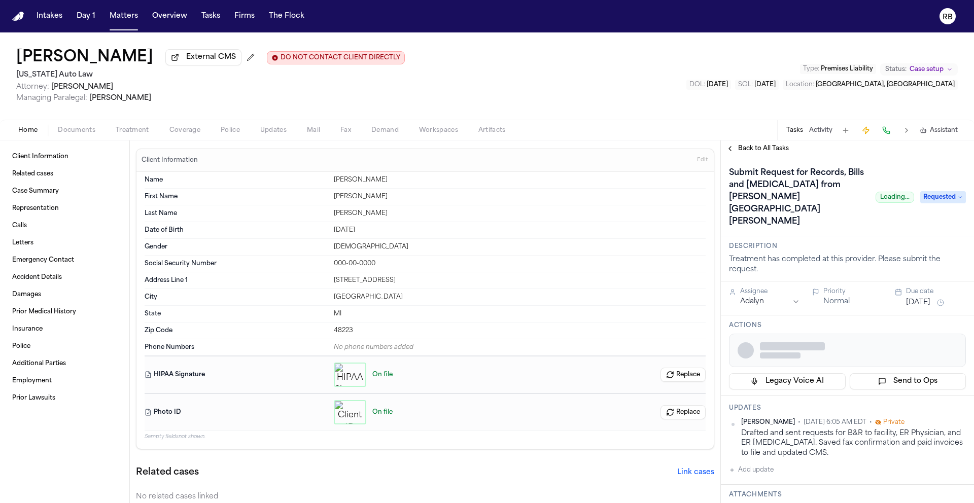
click at [497, 79] on div "[PERSON_NAME] External CMS DO NOT CONTACT CLIENT DIRECTLY DO NOT CONTACT [US_ST…" at bounding box center [487, 75] width 974 height 87
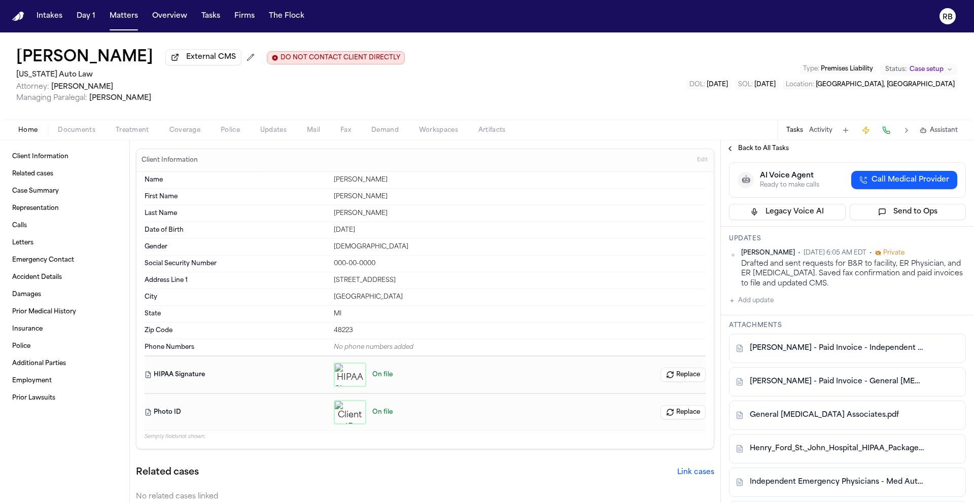
scroll to position [222, 0]
